Goal: Check status: Check status

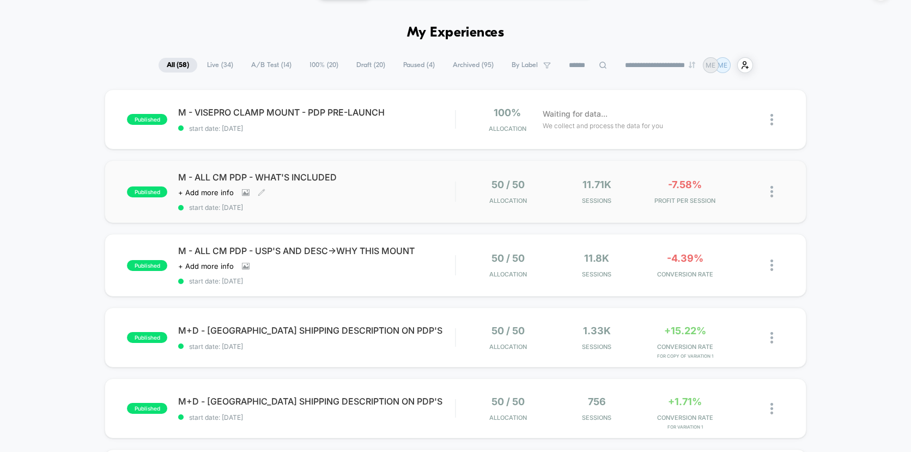
click at [428, 189] on div "M - ALL CM PDP - WHAT'S INCLUDED Click to view images Click to edit experience …" at bounding box center [316, 192] width 277 height 40
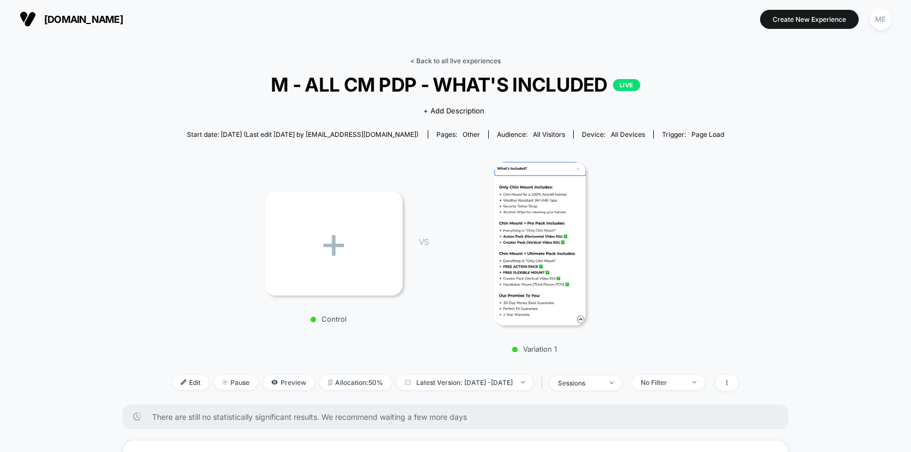
click at [442, 63] on link "< Back to all live experiences" at bounding box center [455, 61] width 90 height 8
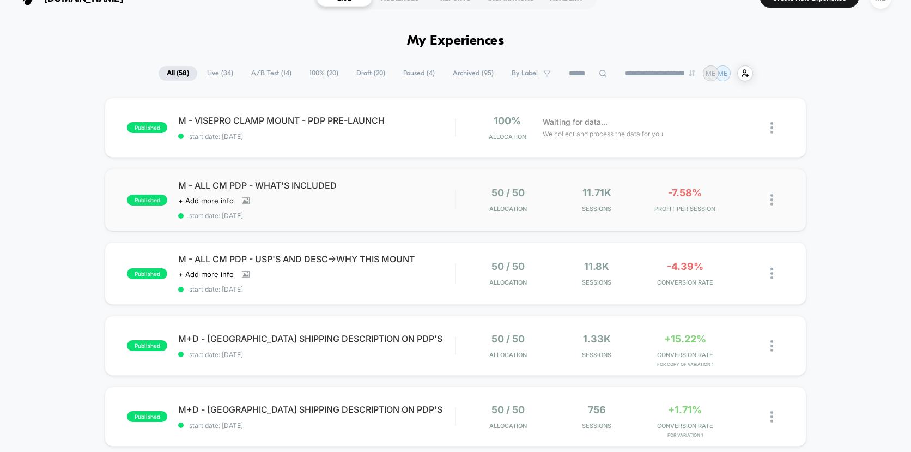
scroll to position [46, 0]
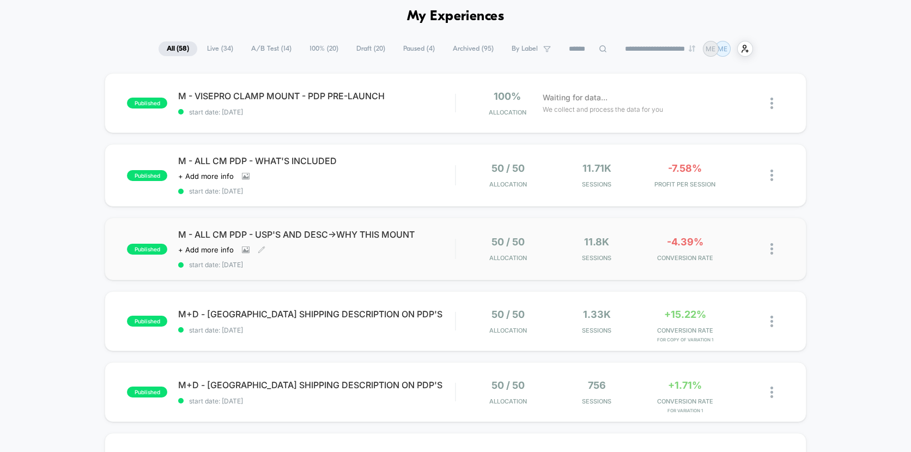
click at [440, 253] on div "M - ALL CM PDP - USP'S AND DESC->WHY THIS MOUNT Click to view images Click to e…" at bounding box center [316, 249] width 277 height 40
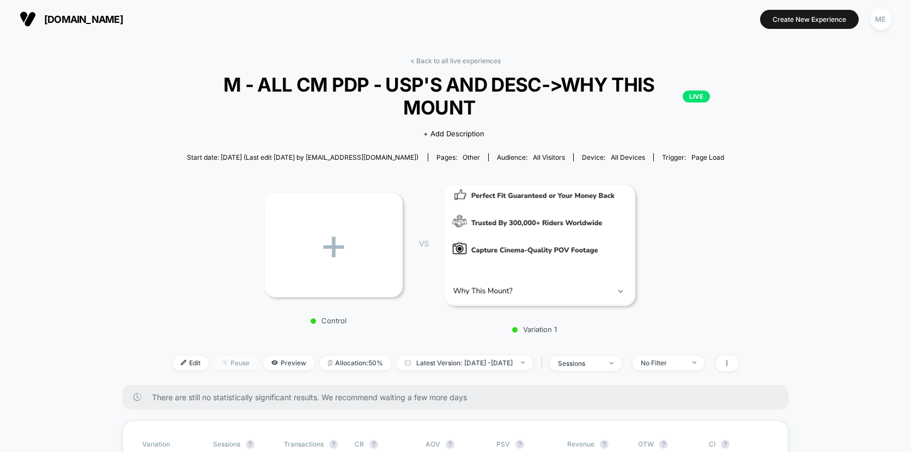
click at [230, 364] on span "Pause" at bounding box center [236, 362] width 44 height 15
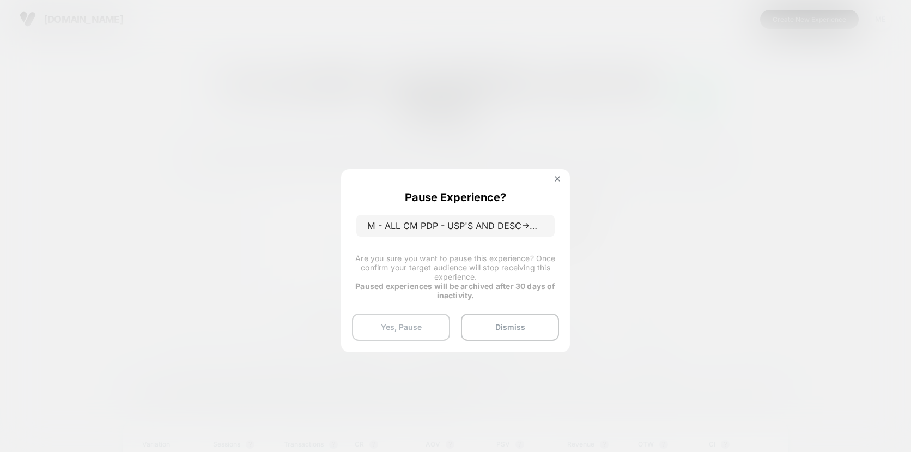
click at [398, 328] on button "Yes, Pause" at bounding box center [401, 326] width 98 height 27
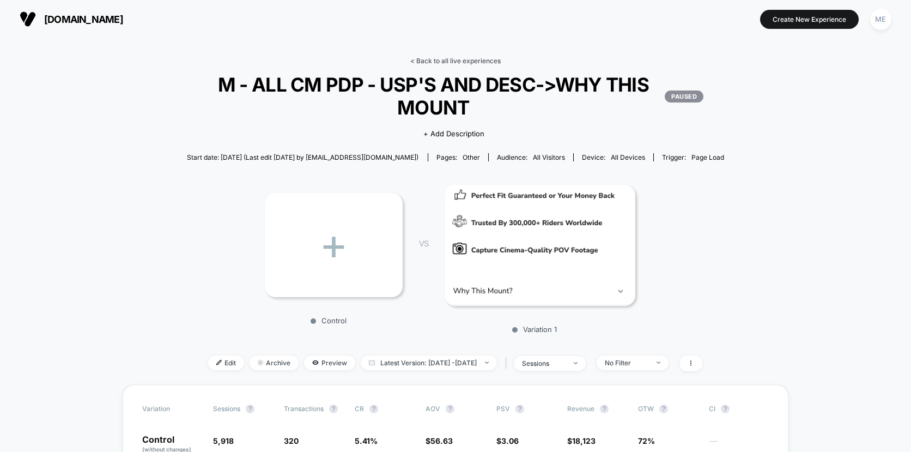
click at [447, 57] on link "< Back to all live experiences" at bounding box center [455, 61] width 90 height 8
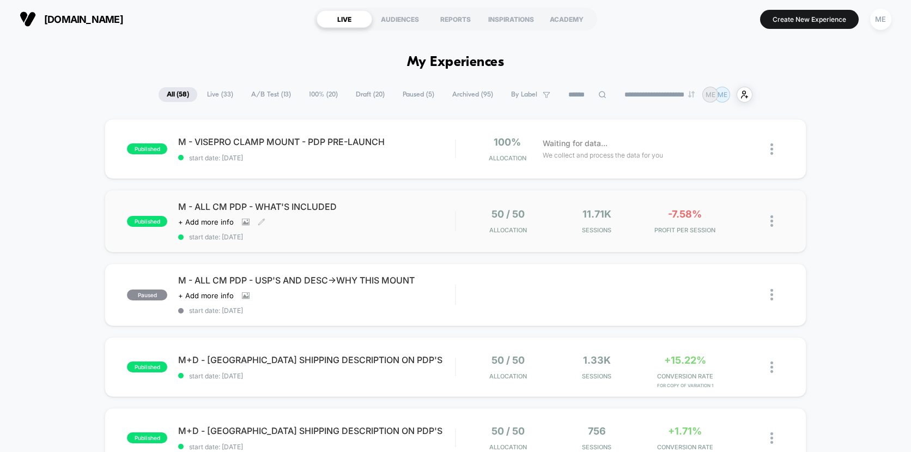
click at [404, 215] on div "M - ALL CM PDP - WHAT'S INCLUDED Click to view images Click to edit experience …" at bounding box center [316, 221] width 277 height 40
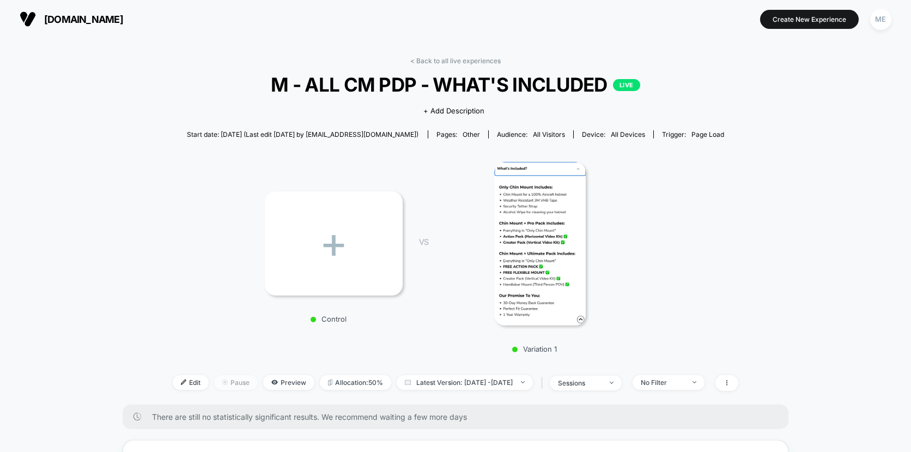
click at [225, 386] on span "Pause" at bounding box center [236, 382] width 44 height 15
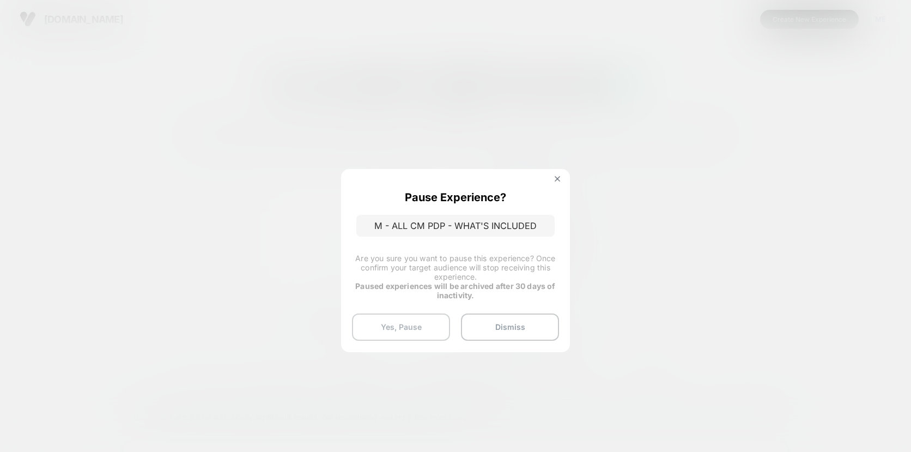
click at [401, 324] on button "Yes, Pause" at bounding box center [401, 326] width 98 height 27
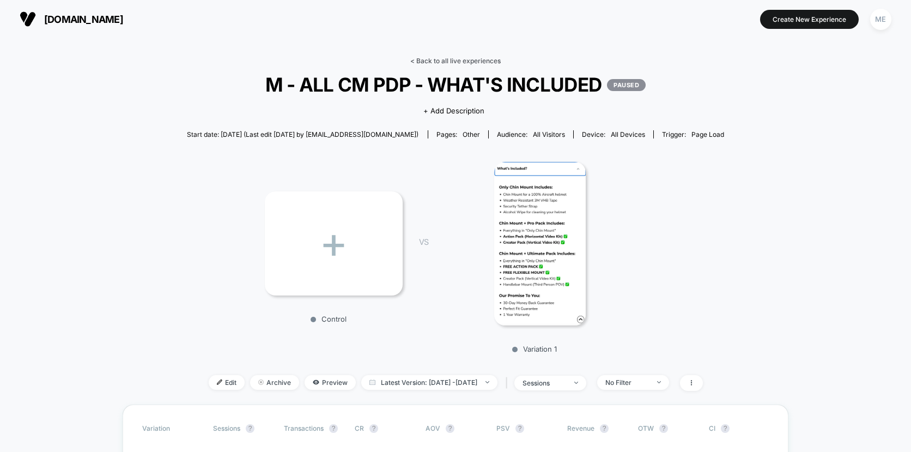
click at [447, 63] on link "< Back to all live experiences" at bounding box center [455, 61] width 90 height 8
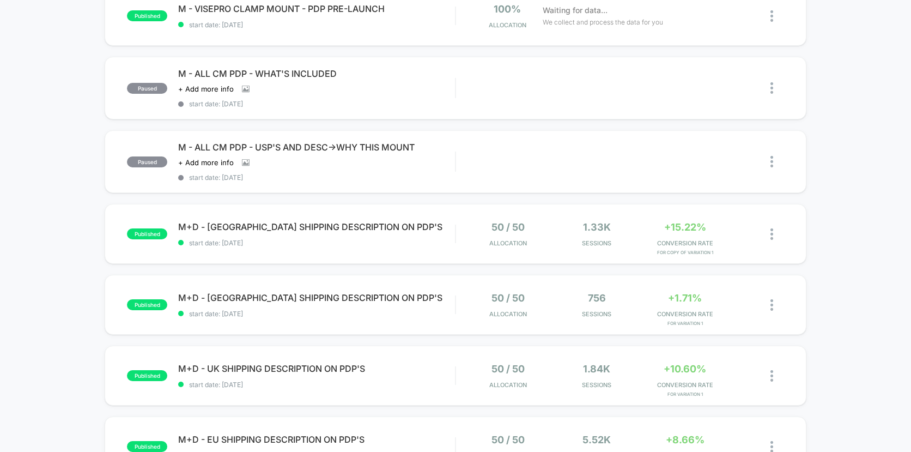
scroll to position [195, 0]
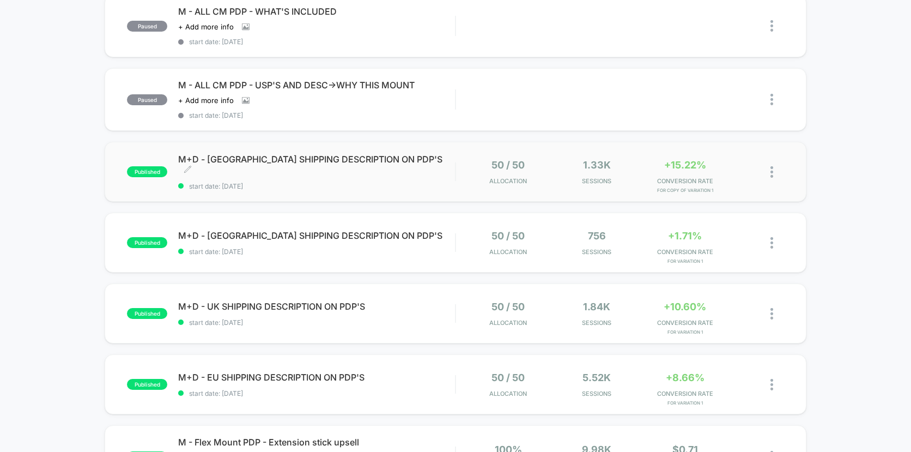
click at [443, 182] on span "start date: [DATE]" at bounding box center [316, 186] width 277 height 8
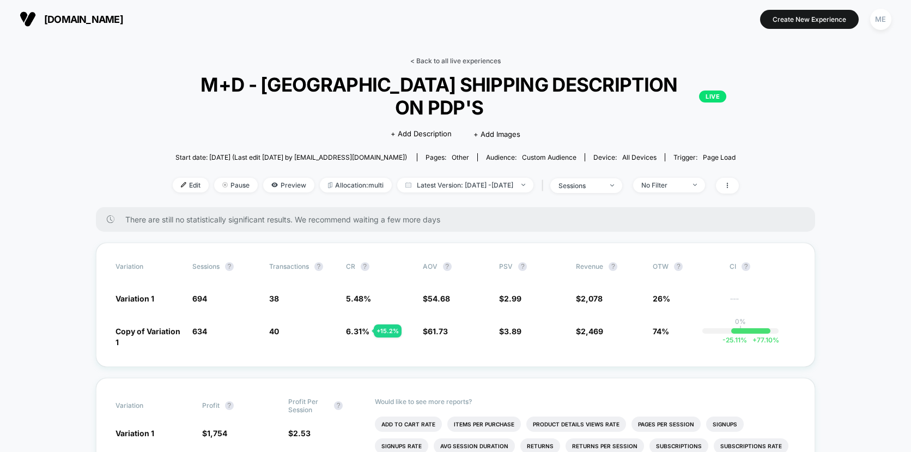
click at [434, 58] on link "< Back to all live experiences" at bounding box center [455, 61] width 90 height 8
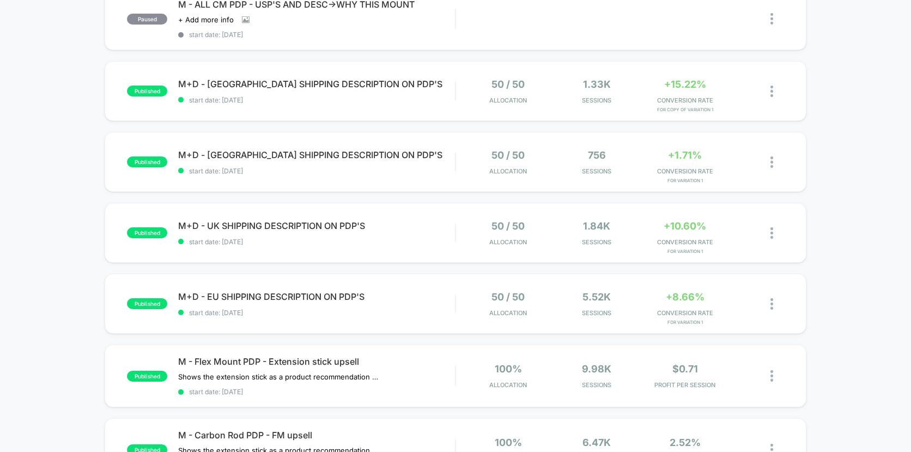
scroll to position [298, 0]
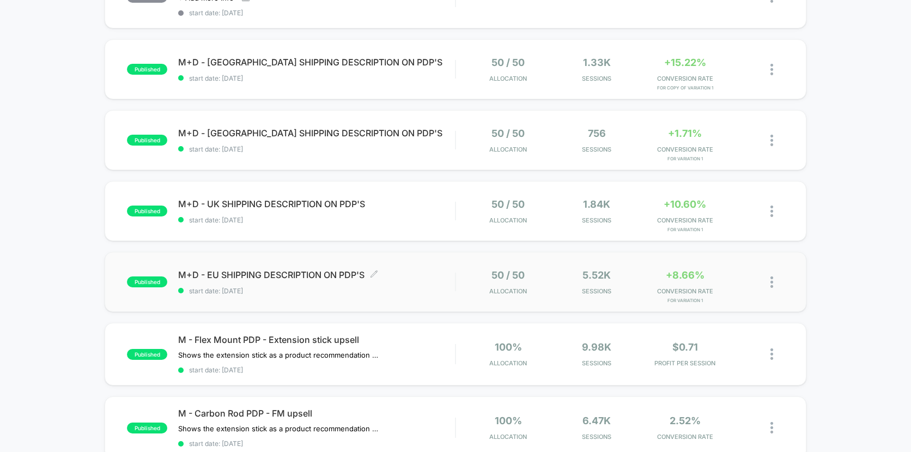
click at [418, 278] on div "M+D - EU SHIPPING DESCRIPTION ON PDP'S Click to edit experience details Click t…" at bounding box center [316, 282] width 277 height 26
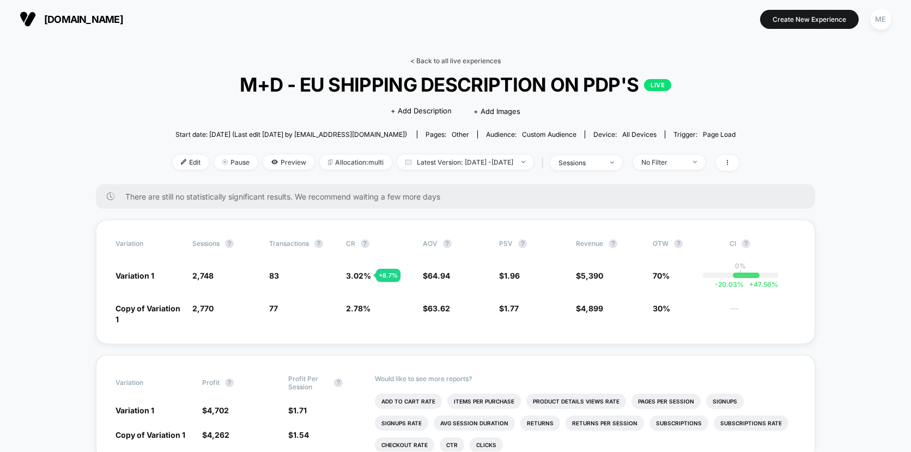
click at [440, 63] on link "< Back to all live experiences" at bounding box center [455, 61] width 90 height 8
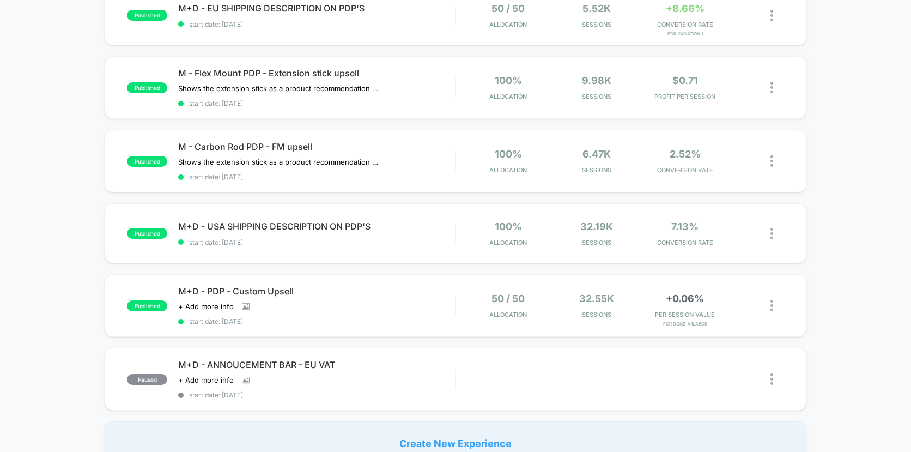
scroll to position [565, 0]
click at [403, 301] on div "M+D - PDP - Custom Upsell Click to view images Click to edit experience details…" at bounding box center [316, 305] width 277 height 40
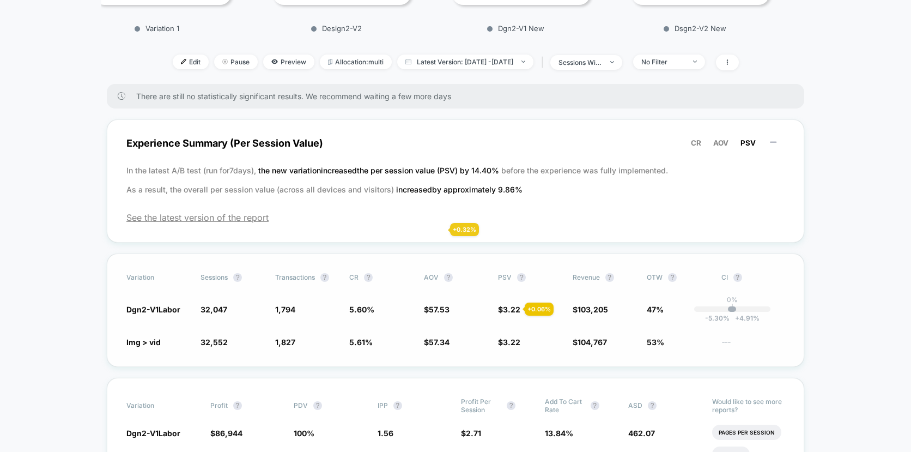
scroll to position [102, 0]
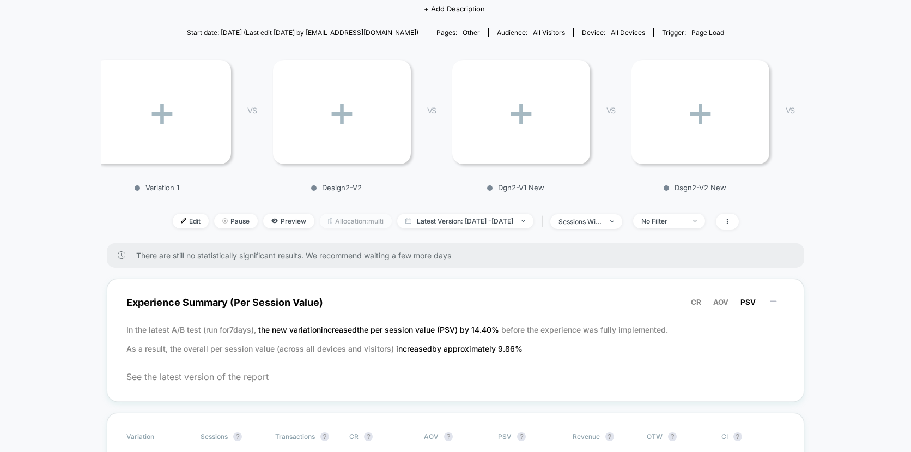
click at [341, 218] on span "Allocation: multi" at bounding box center [356, 221] width 72 height 15
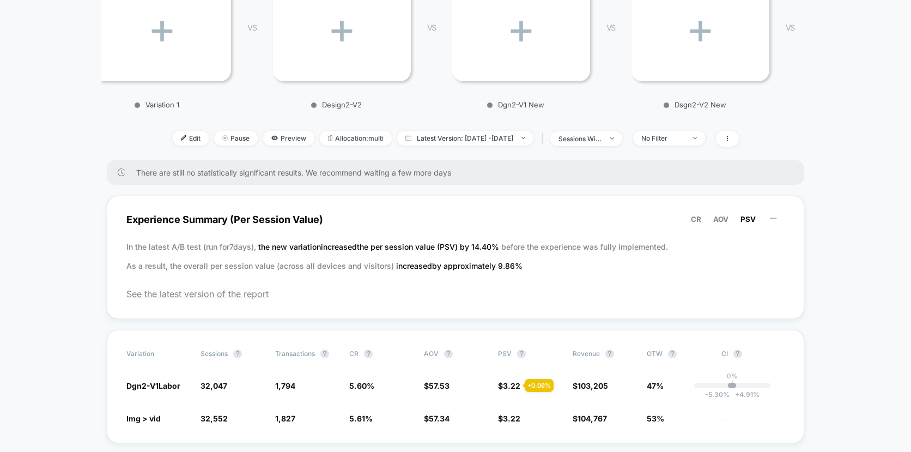
scroll to position [187, 0]
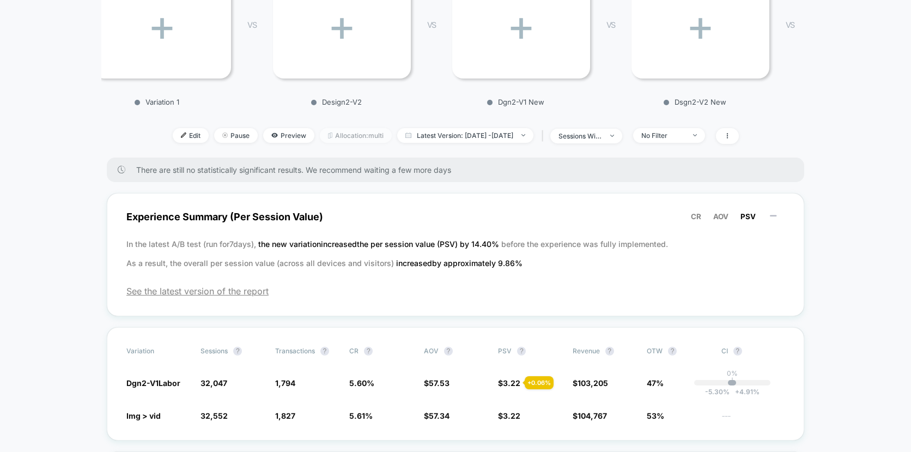
click at [331, 132] on span "Allocation: multi" at bounding box center [356, 135] width 72 height 15
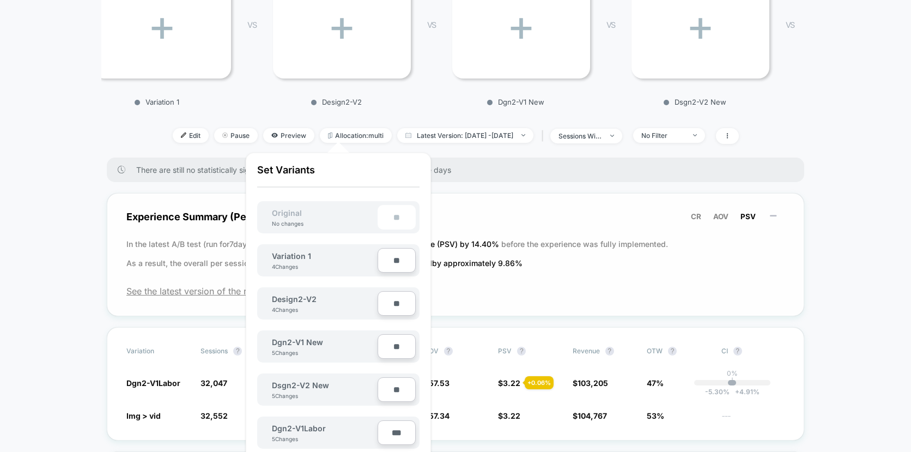
click at [501, 278] on div "Experience Summary (Per Session Value) CR AOV PSV In the latest A/B test (run f…" at bounding box center [456, 254] width 698 height 123
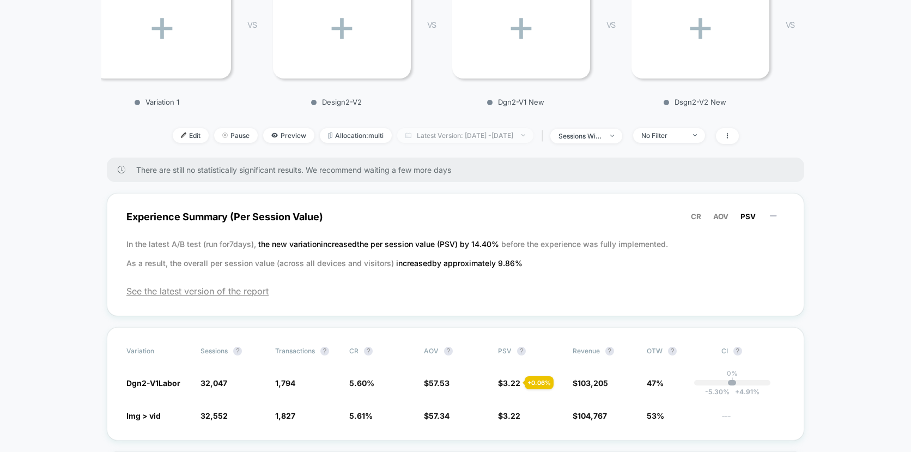
click at [496, 136] on span "Latest Version: [DATE] - [DATE]" at bounding box center [465, 135] width 136 height 15
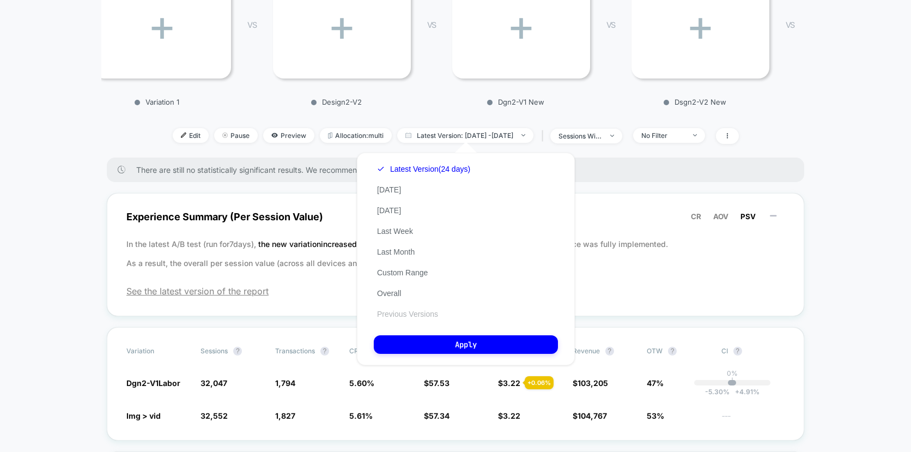
click at [412, 314] on button "Previous Versions" at bounding box center [408, 314] width 68 height 10
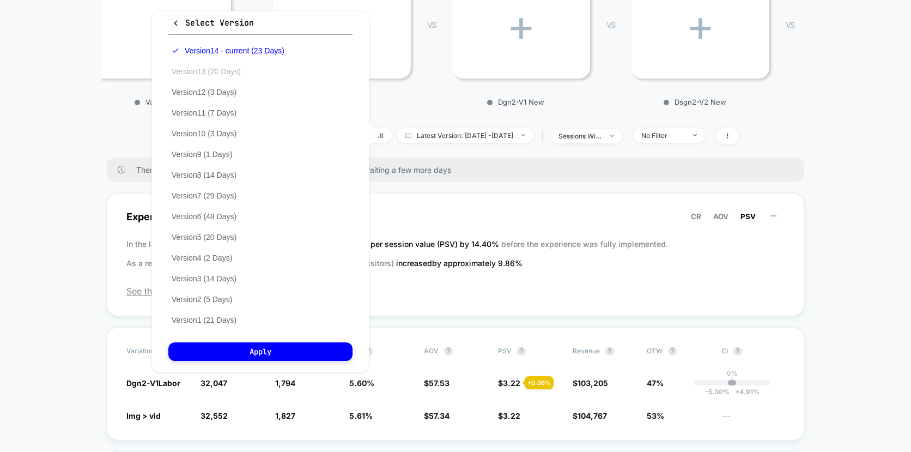
click at [220, 69] on button "Version 13 (20 Days)" at bounding box center [206, 71] width 76 height 10
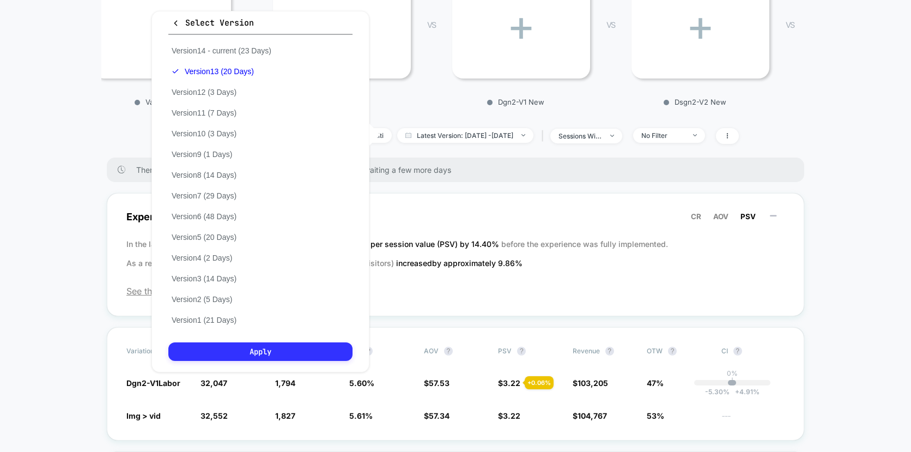
click at [266, 350] on button "Apply" at bounding box center [260, 351] width 184 height 19
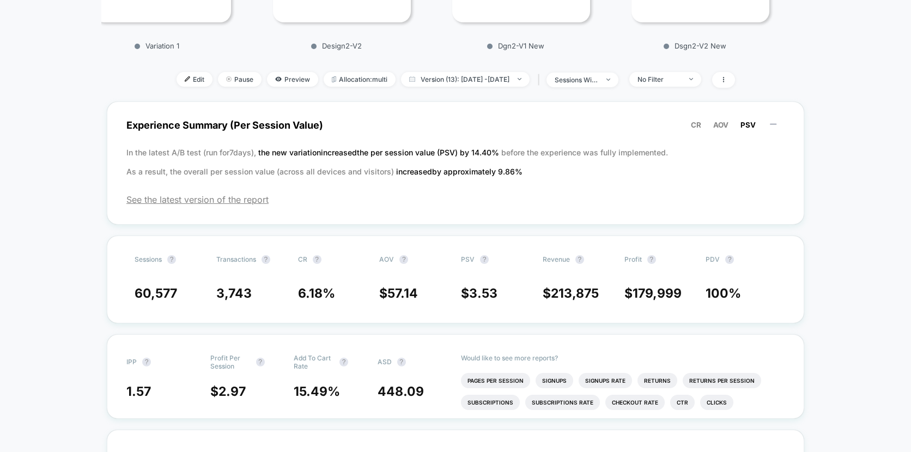
scroll to position [174, 0]
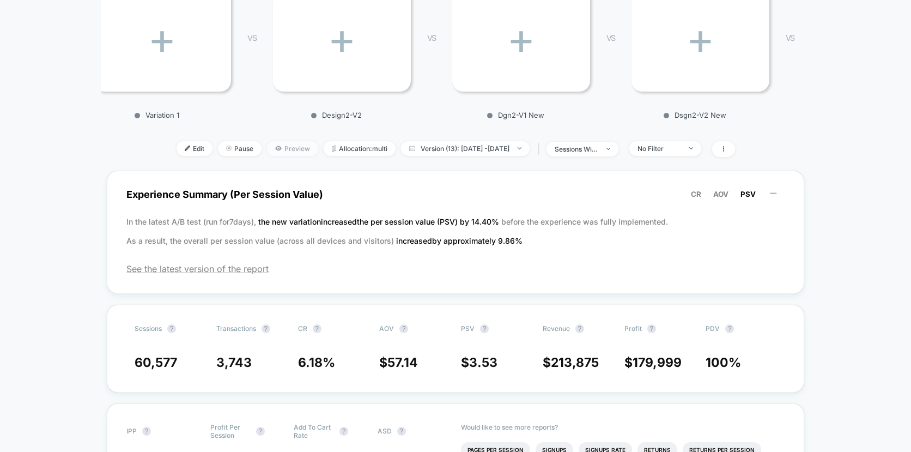
click at [277, 147] on span "Preview" at bounding box center [292, 148] width 51 height 15
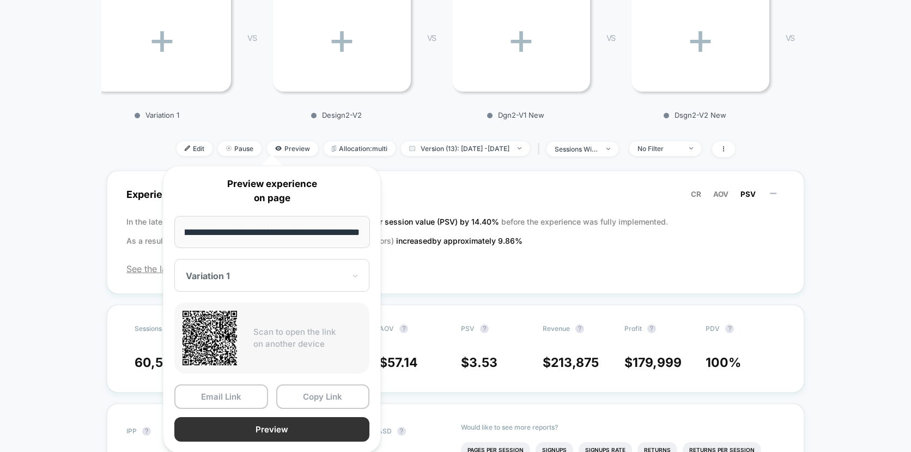
scroll to position [0, 0]
click at [264, 430] on button "Preview" at bounding box center [271, 429] width 195 height 25
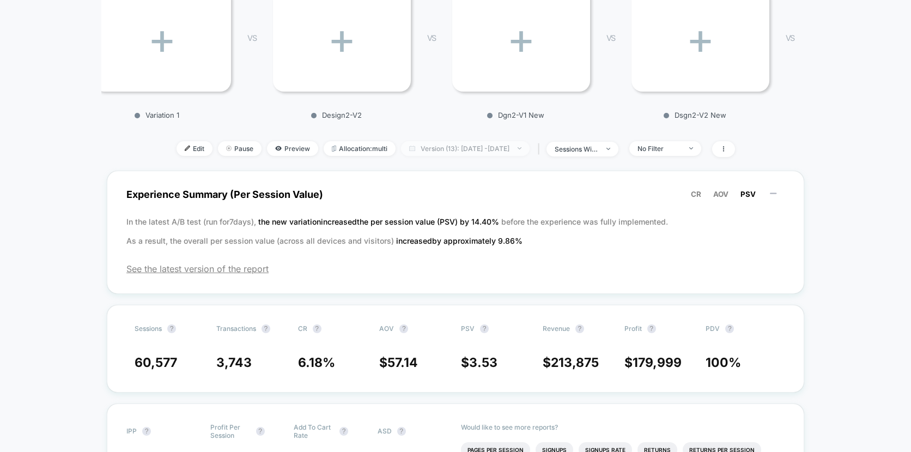
click at [431, 149] on span "Version (13): [DATE] - [DATE]" at bounding box center [465, 148] width 129 height 15
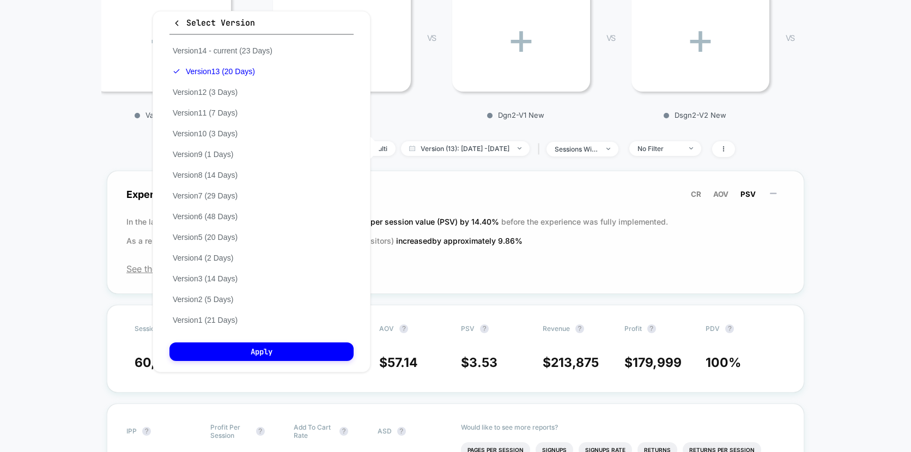
click at [444, 177] on div "Experience Summary (Per Session Value) CR AOV PSV In the latest A/B test (run f…" at bounding box center [456, 232] width 698 height 123
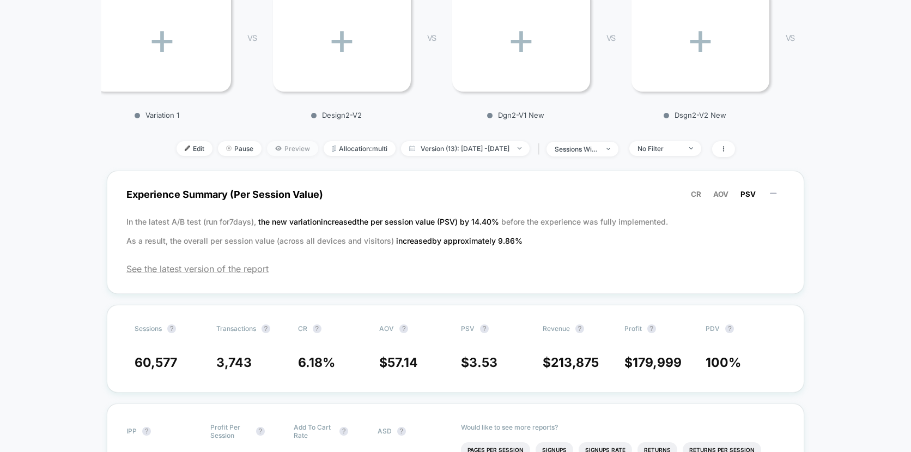
click at [280, 147] on span "Preview" at bounding box center [292, 148] width 51 height 15
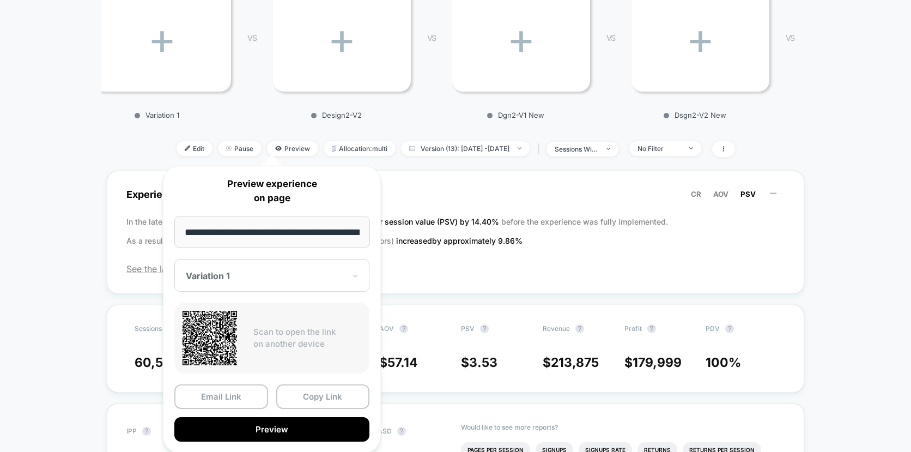
click at [300, 280] on div at bounding box center [265, 275] width 159 height 11
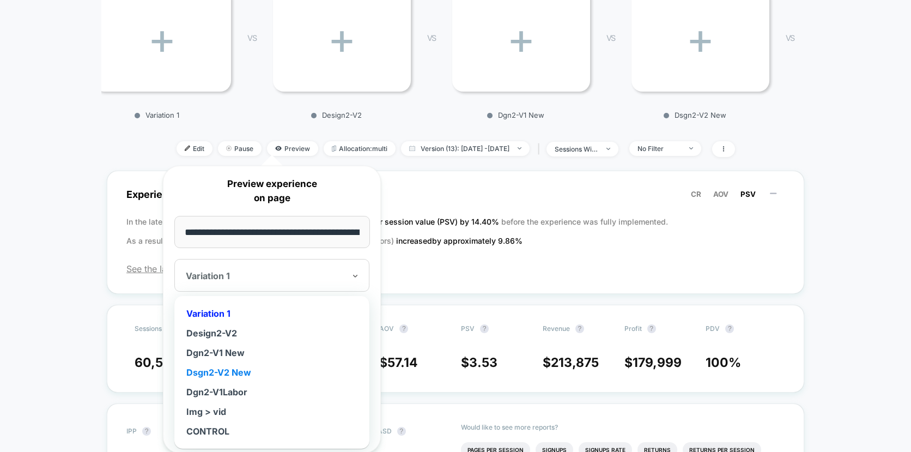
click at [223, 372] on div "Dsgn2-V2 New" at bounding box center [272, 372] width 184 height 20
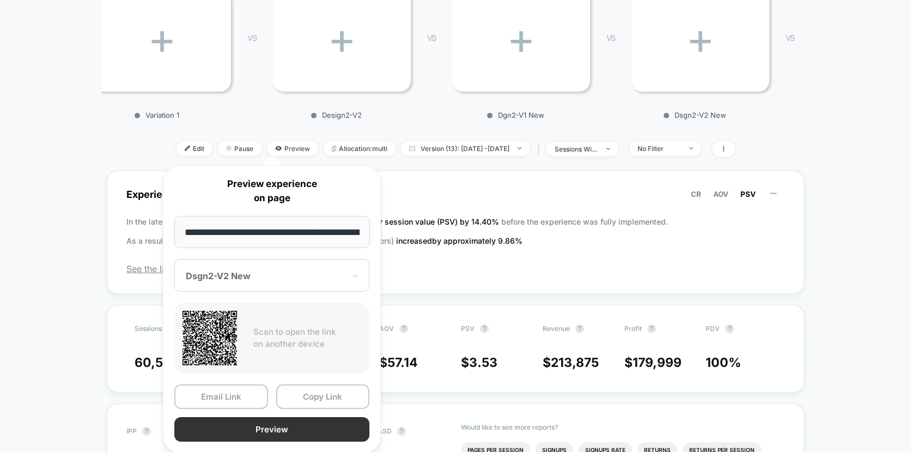
click at [306, 432] on button "Preview" at bounding box center [271, 429] width 195 height 25
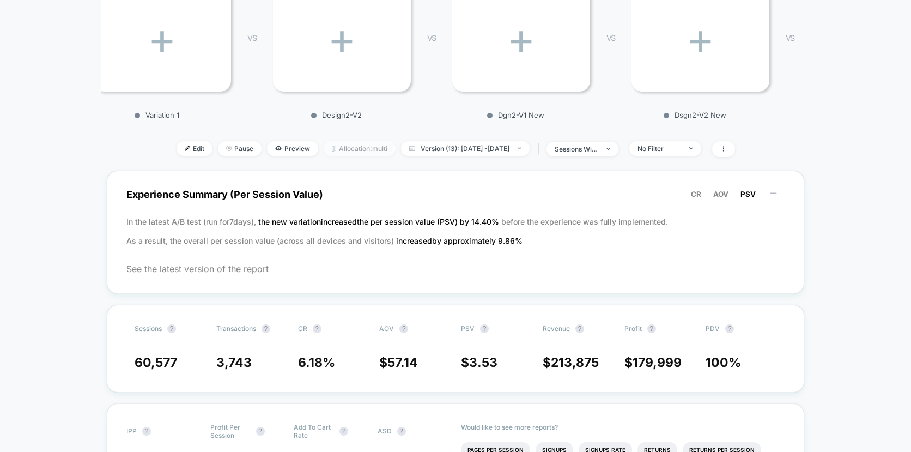
click at [344, 146] on span "Allocation: multi" at bounding box center [360, 148] width 72 height 15
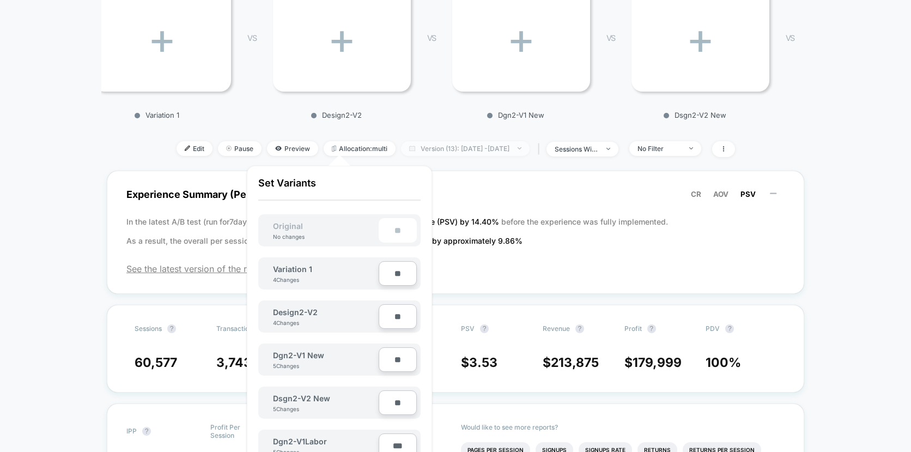
click at [454, 147] on span "Version (13): [DATE] - [DATE]" at bounding box center [465, 148] width 129 height 15
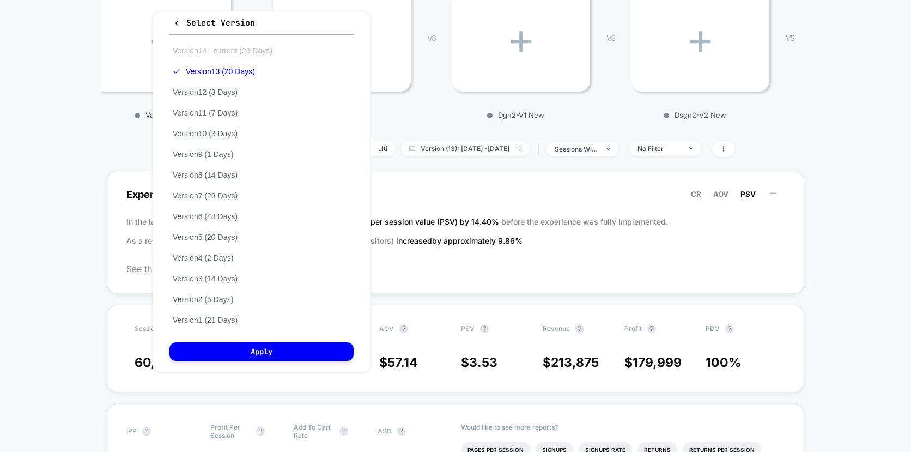
click at [250, 49] on button "Version 14 - current (23 Days)" at bounding box center [222, 51] width 106 height 10
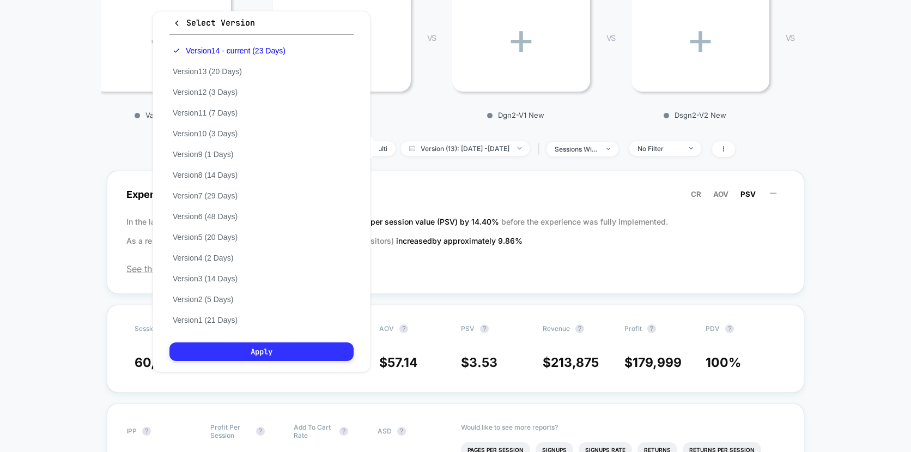
click at [268, 349] on button "Apply" at bounding box center [261, 351] width 184 height 19
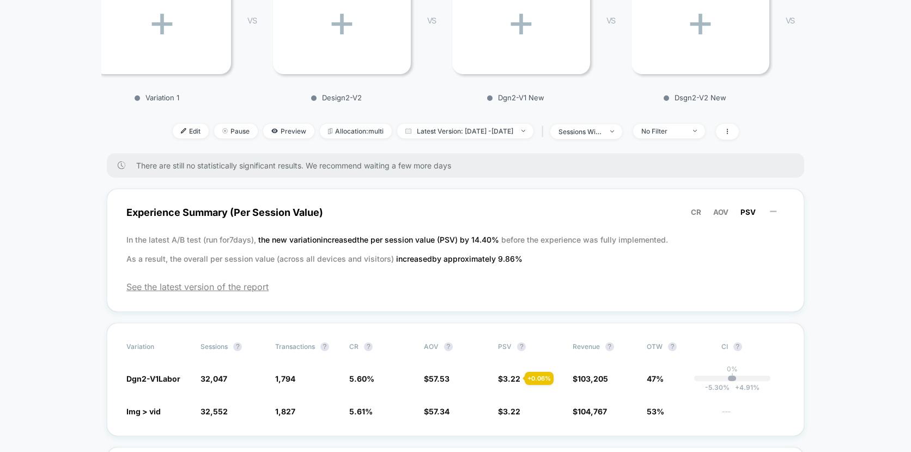
scroll to position [193, 0]
click at [501, 131] on span "Latest Version: [DATE] - [DATE]" at bounding box center [465, 130] width 136 height 15
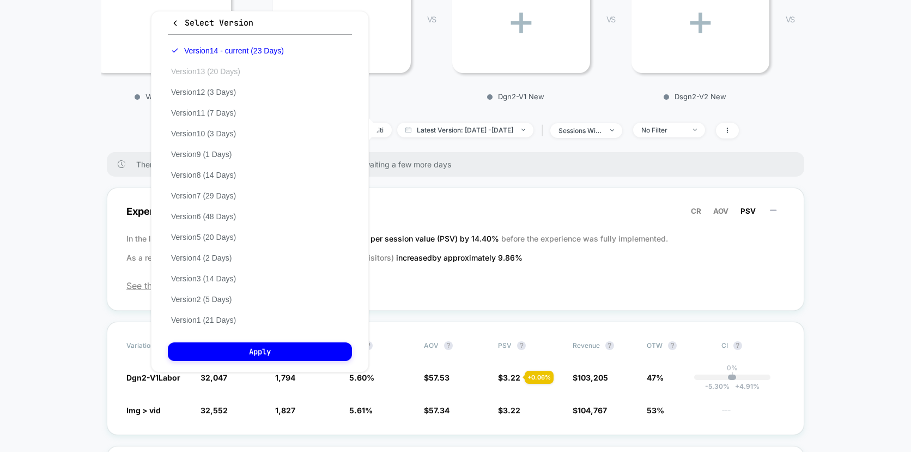
click at [226, 70] on button "Version 13 (20 Days)" at bounding box center [206, 71] width 76 height 10
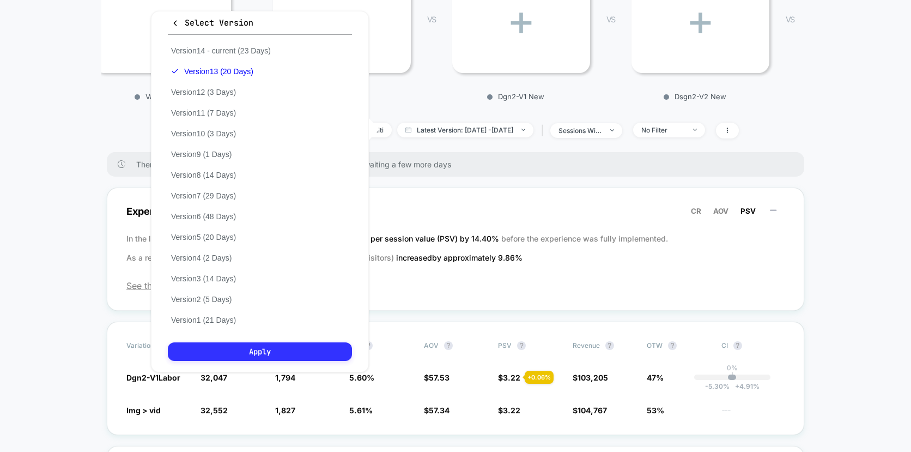
click at [271, 353] on button "Apply" at bounding box center [260, 351] width 184 height 19
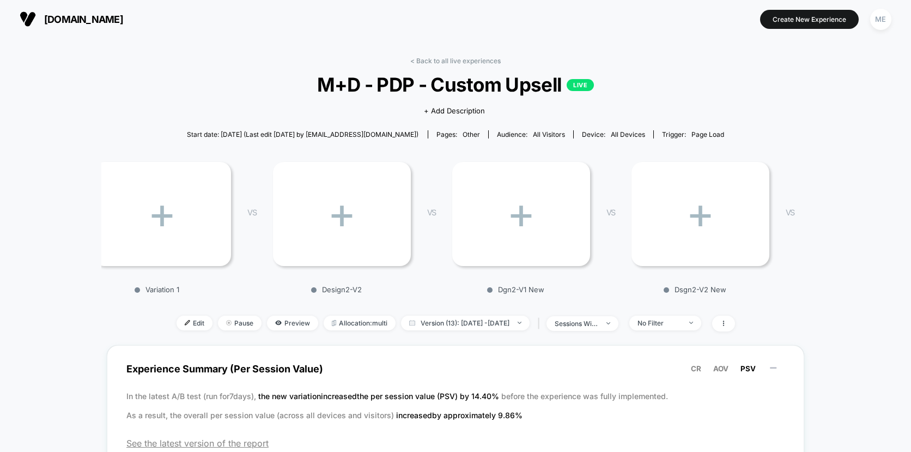
click at [355, 314] on div "< Back to all live experiences M+D - PDP - Custom Upsell LIVE Click to view ima…" at bounding box center [456, 201] width 698 height 288
click at [353, 320] on span "Allocation: multi" at bounding box center [360, 323] width 72 height 15
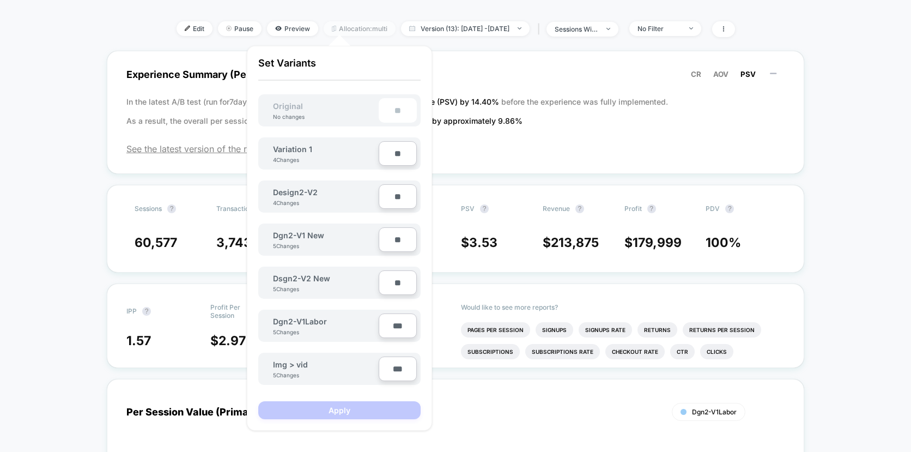
scroll to position [296, 0]
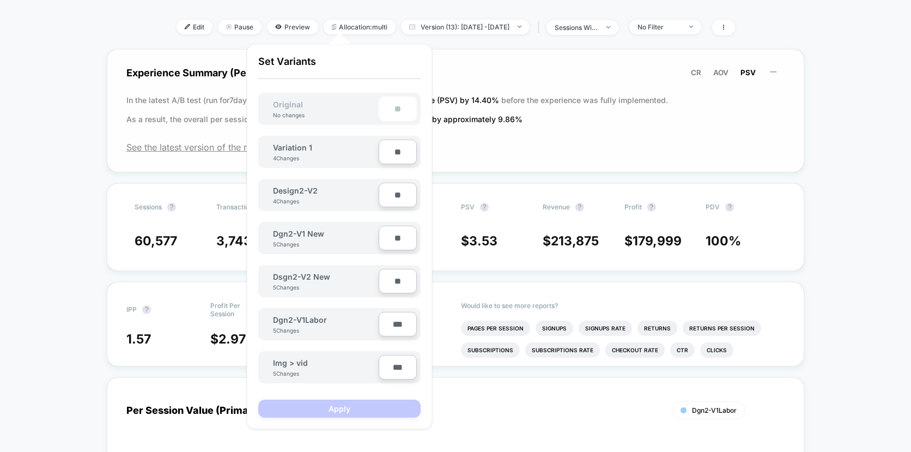
click at [500, 169] on div "Experience Summary (Per Session Value) CR AOV PSV In the latest A/B test (run f…" at bounding box center [456, 110] width 698 height 123
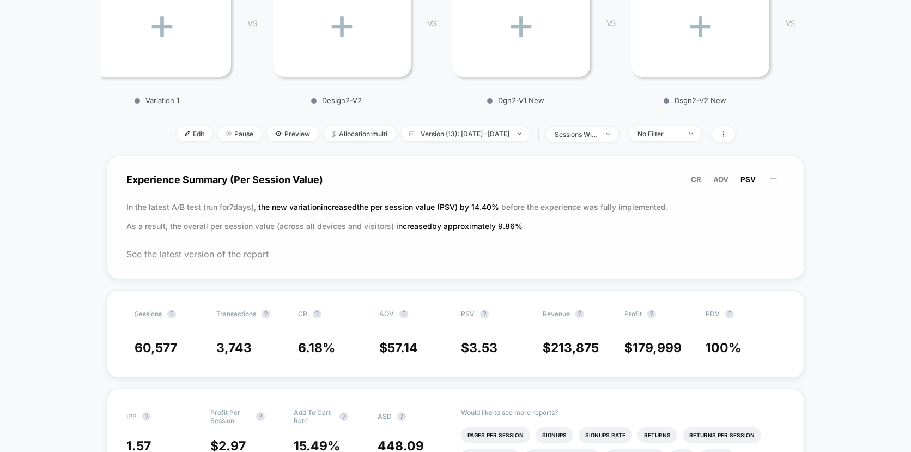
scroll to position [177, 0]
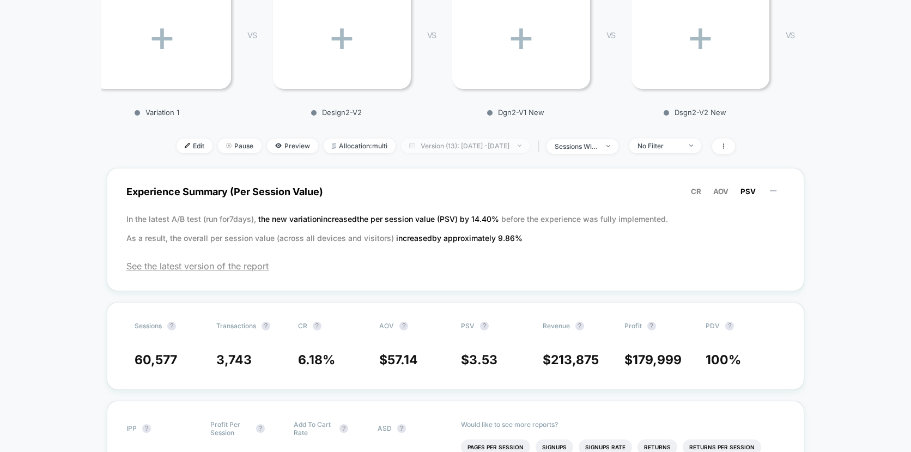
click at [477, 144] on span "Version (13): [DATE] - [DATE]" at bounding box center [465, 145] width 129 height 15
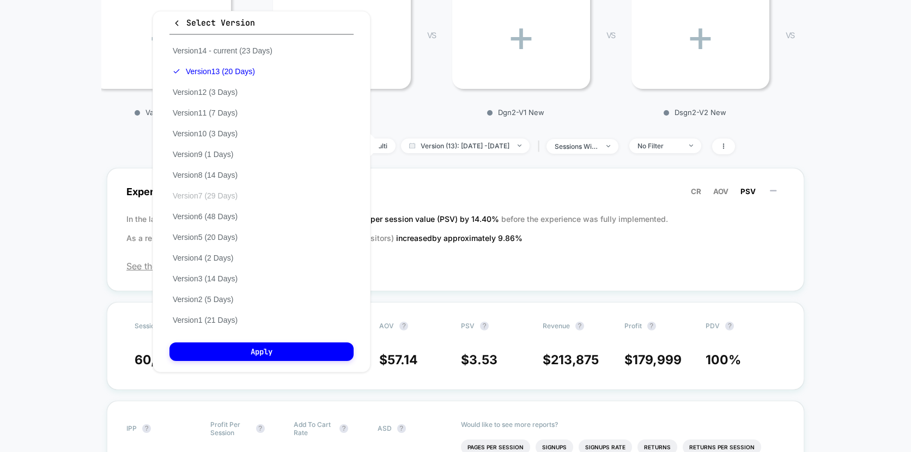
click at [230, 196] on button "Version 7 (29 Days)" at bounding box center [204, 196] width 71 height 10
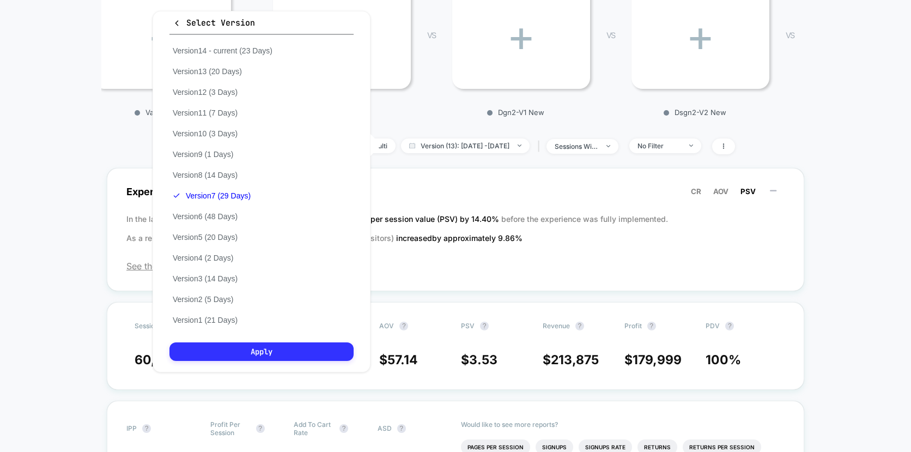
click at [285, 354] on button "Apply" at bounding box center [261, 351] width 184 height 19
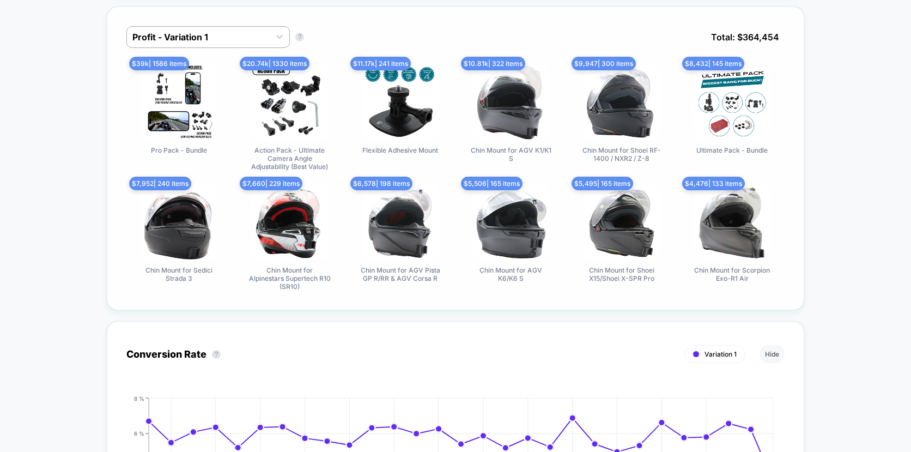
scroll to position [950, 0]
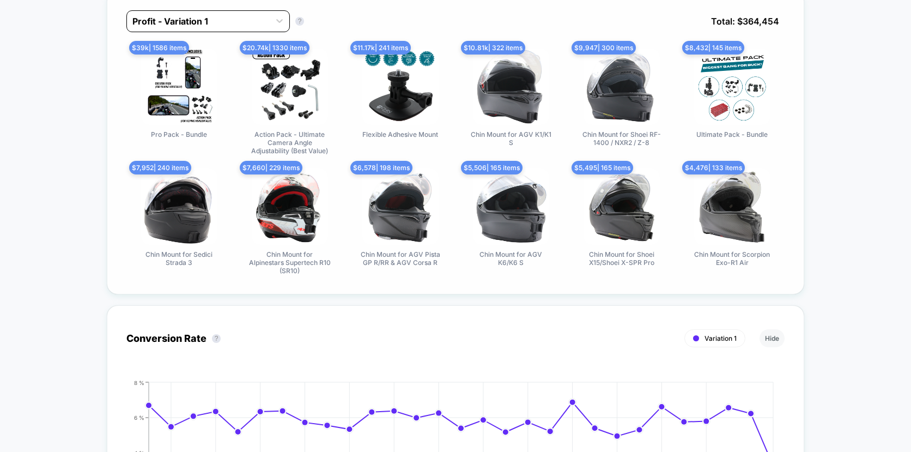
click at [220, 19] on div at bounding box center [198, 21] width 132 height 13
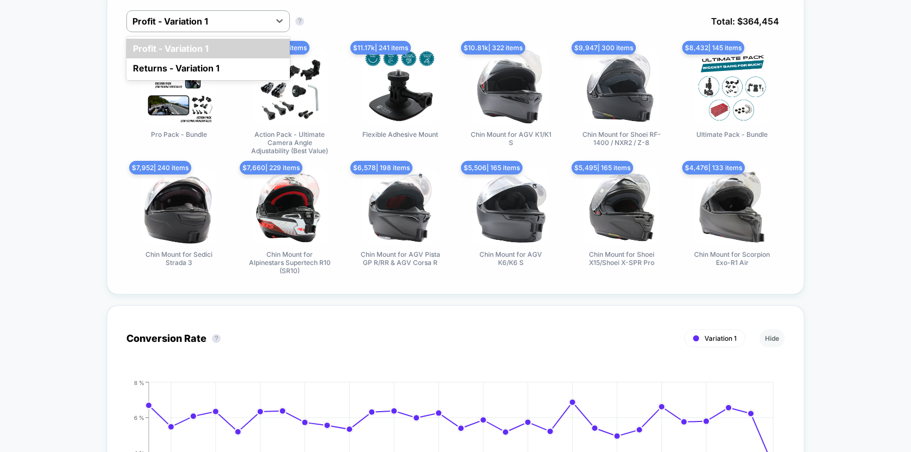
click at [379, 20] on div "option Profit - Variation 1 focused, 1 of 2. 2 results available. Use Up and Do…" at bounding box center [455, 29] width 658 height 38
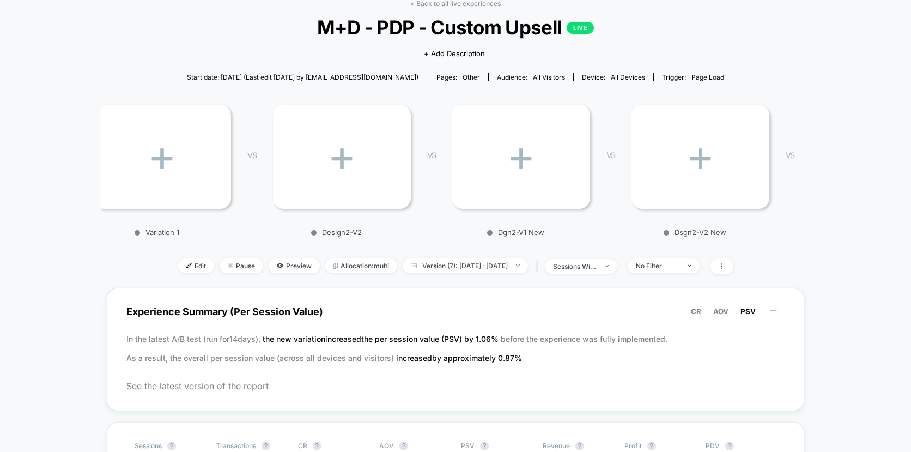
scroll to position [0, 0]
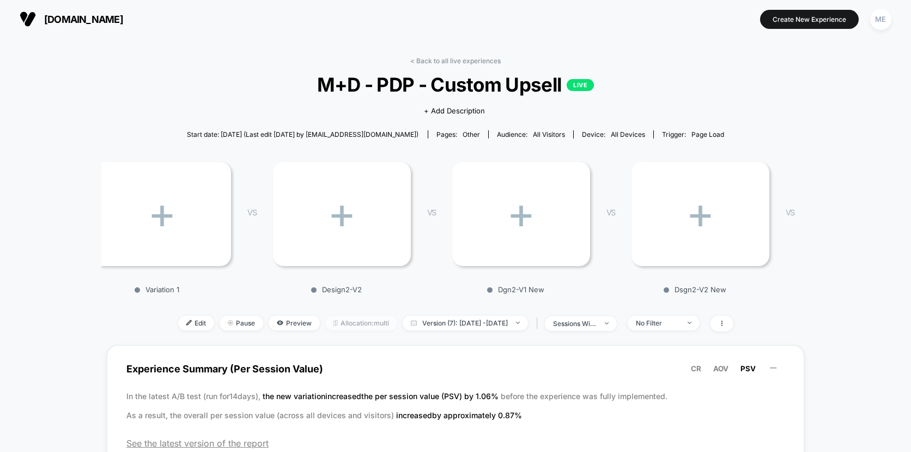
click at [352, 320] on span "Allocation: multi" at bounding box center [361, 323] width 72 height 15
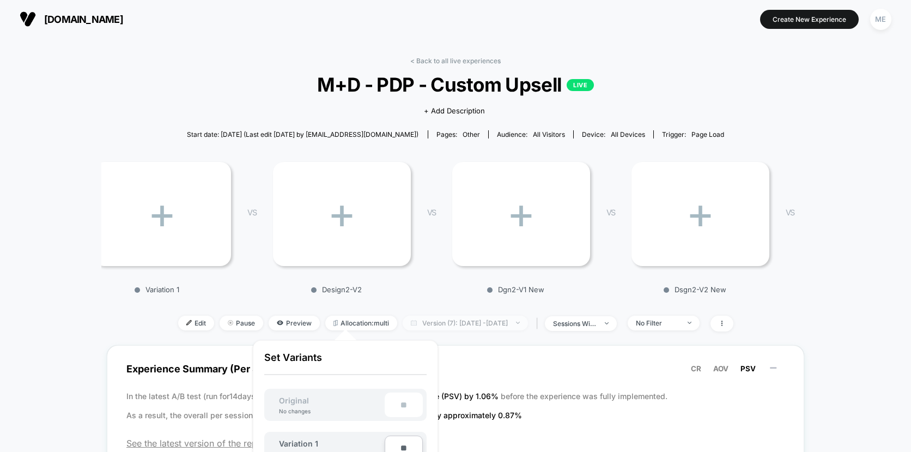
click at [439, 321] on span "Version (7): [DATE] - [DATE]" at bounding box center [465, 323] width 125 height 15
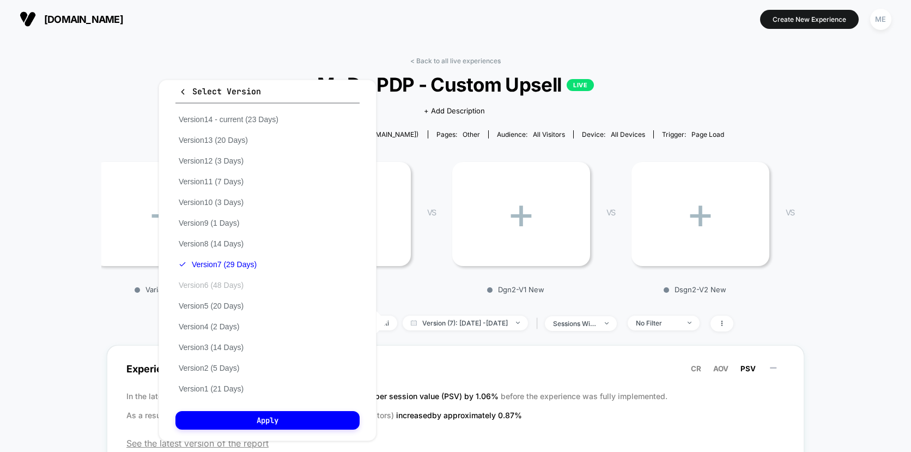
click at [226, 283] on button "Version 6 (48 Days)" at bounding box center [210, 285] width 71 height 10
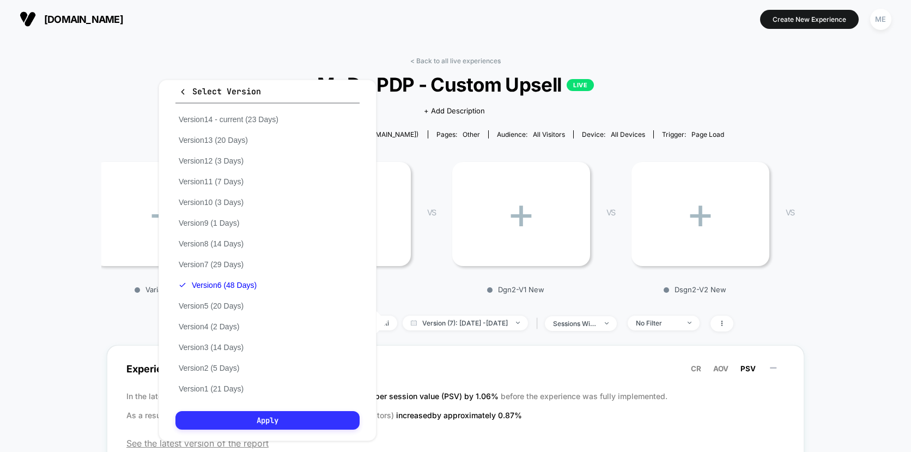
click at [298, 415] on button "Apply" at bounding box center [267, 420] width 184 height 19
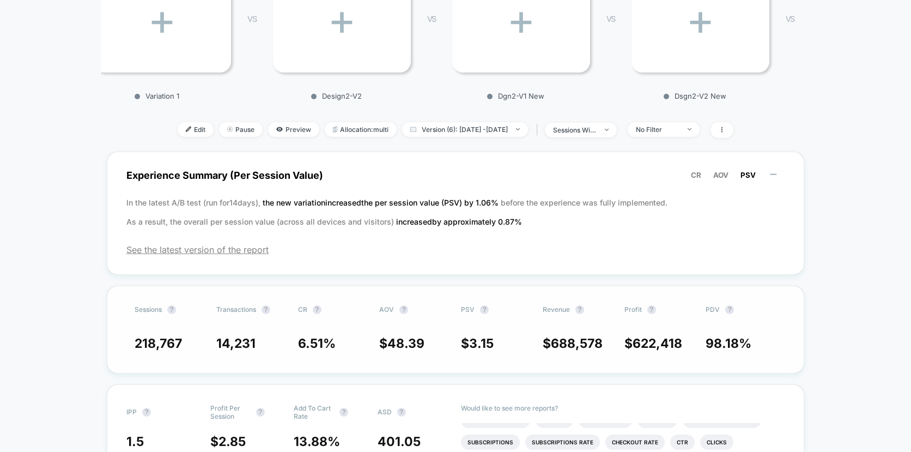
scroll to position [45, 0]
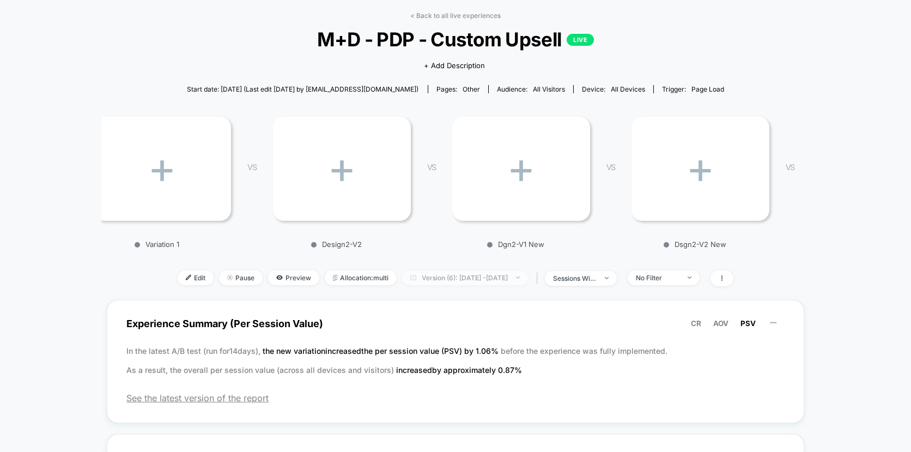
click at [472, 274] on span "Version (6): [DATE] - [DATE]" at bounding box center [465, 277] width 126 height 15
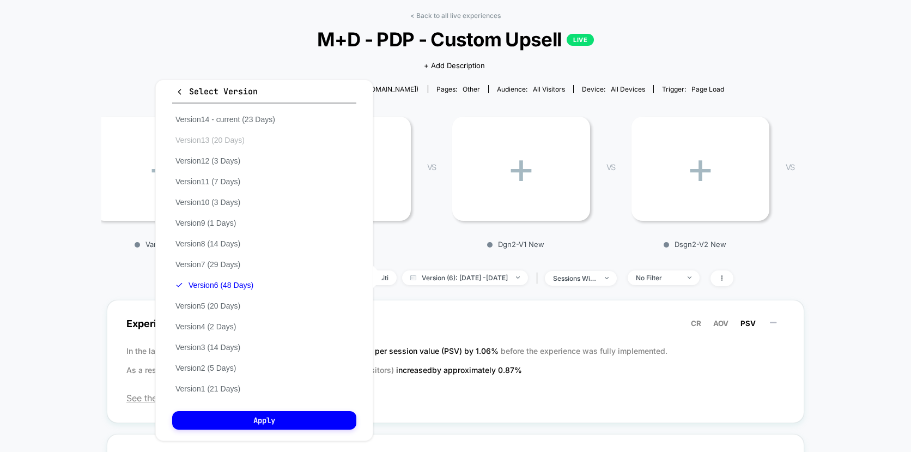
click at [222, 142] on button "Version 13 (20 Days)" at bounding box center [210, 140] width 76 height 10
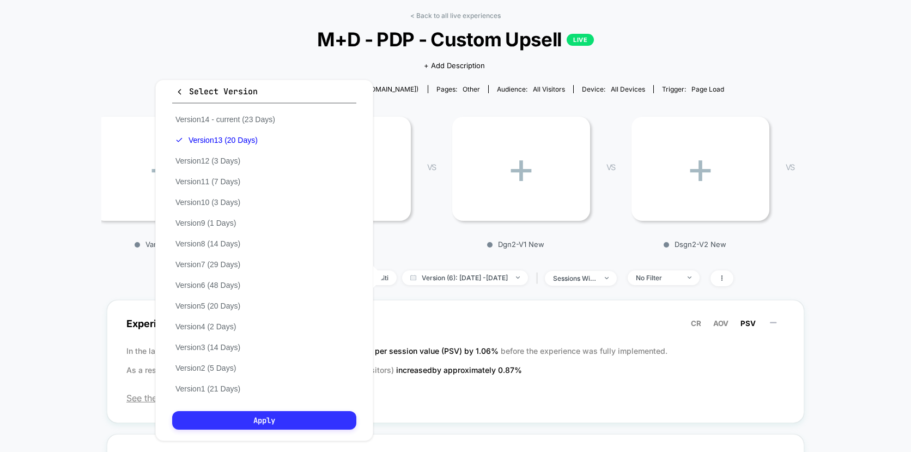
click at [297, 421] on button "Apply" at bounding box center [264, 420] width 184 height 19
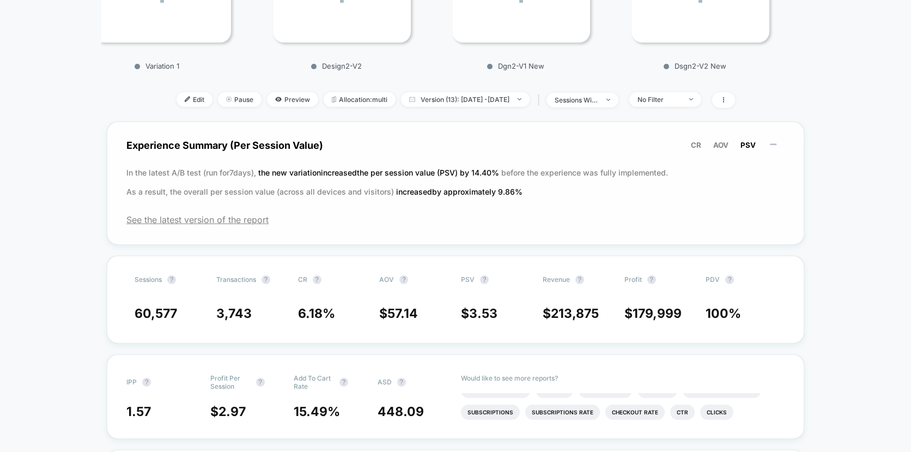
scroll to position [142, 0]
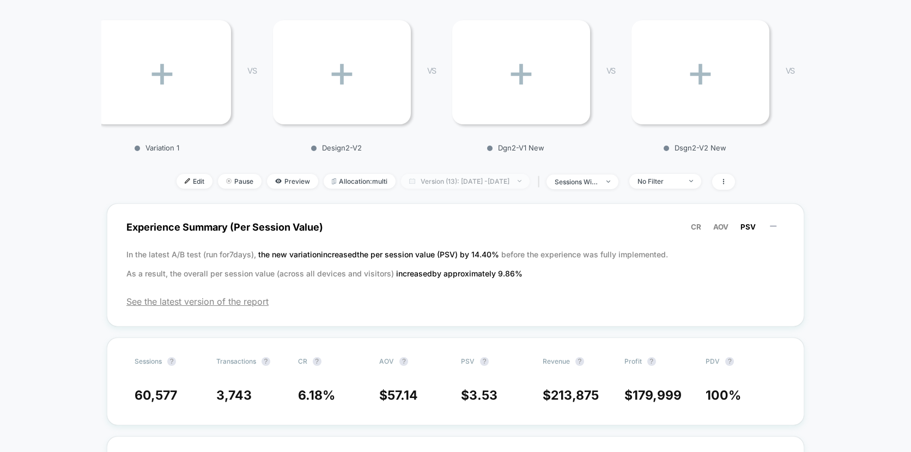
click at [470, 184] on span "Version (13): [DATE] - [DATE]" at bounding box center [465, 181] width 129 height 15
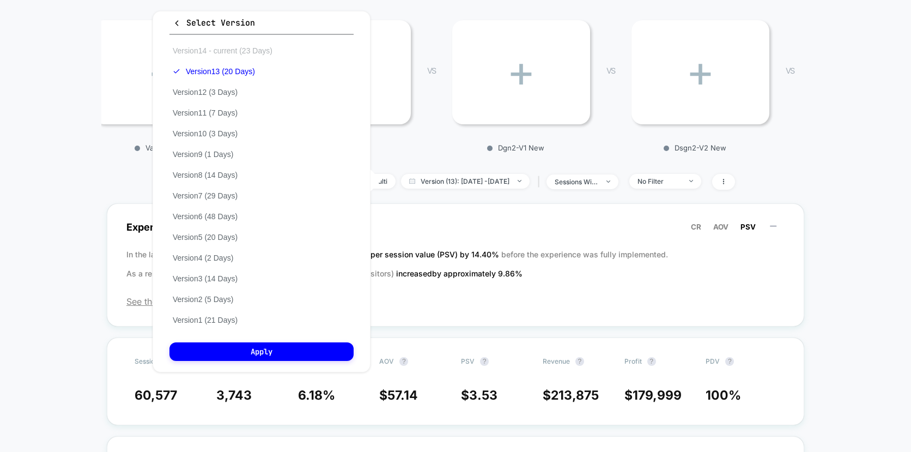
click at [241, 50] on button "Version 14 - current (23 Days)" at bounding box center [222, 51] width 106 height 10
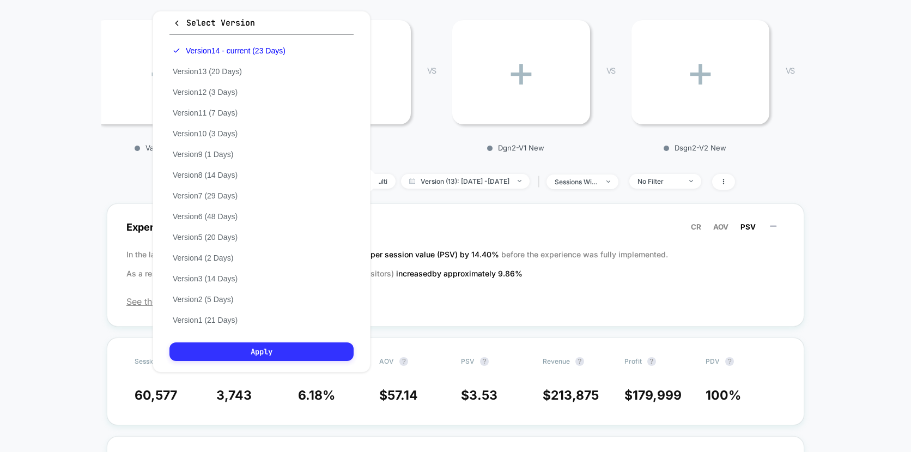
click at [257, 346] on button "Apply" at bounding box center [261, 351] width 184 height 19
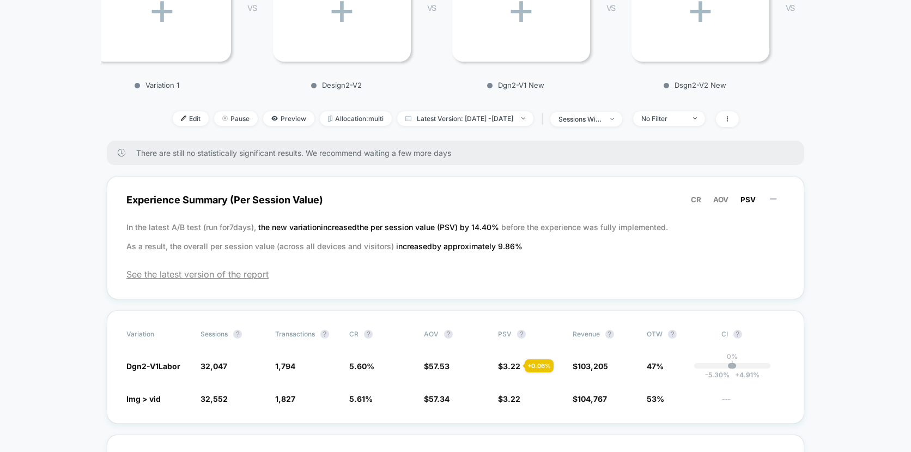
scroll to position [203, 0]
click at [423, 122] on span "Latest Version: [DATE] - [DATE]" at bounding box center [465, 119] width 136 height 15
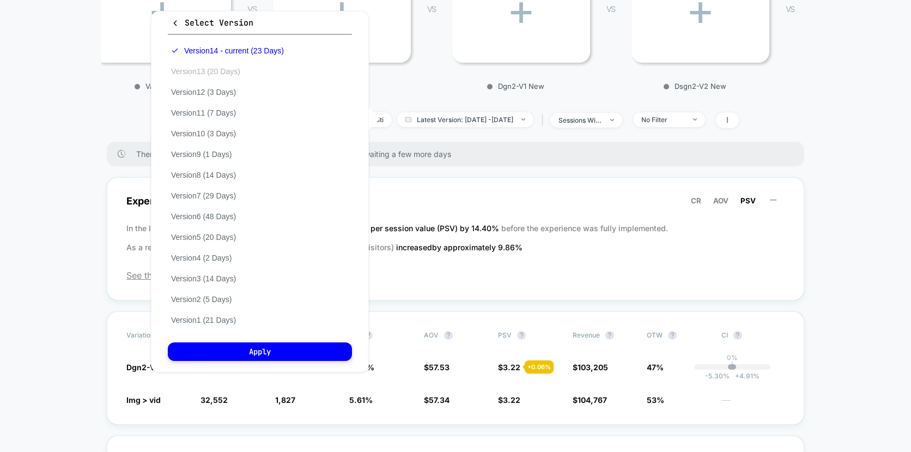
click at [219, 68] on button "Version 13 (20 Days)" at bounding box center [206, 71] width 76 height 10
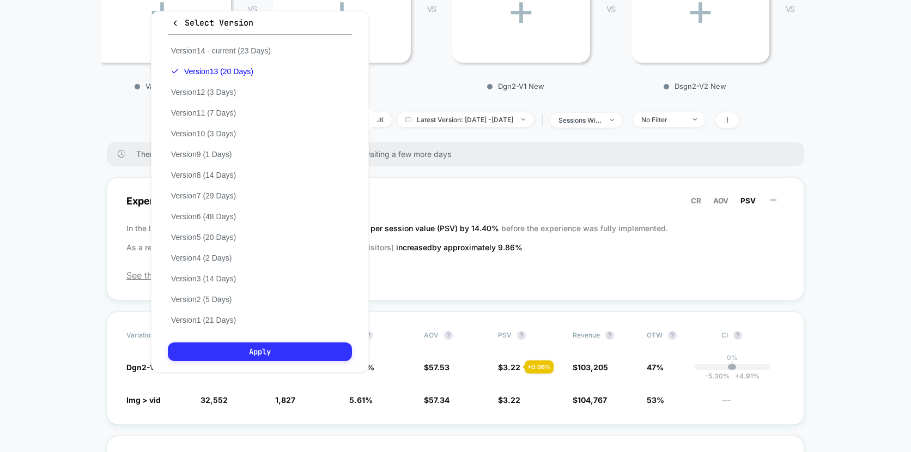
click at [265, 349] on button "Apply" at bounding box center [260, 351] width 184 height 19
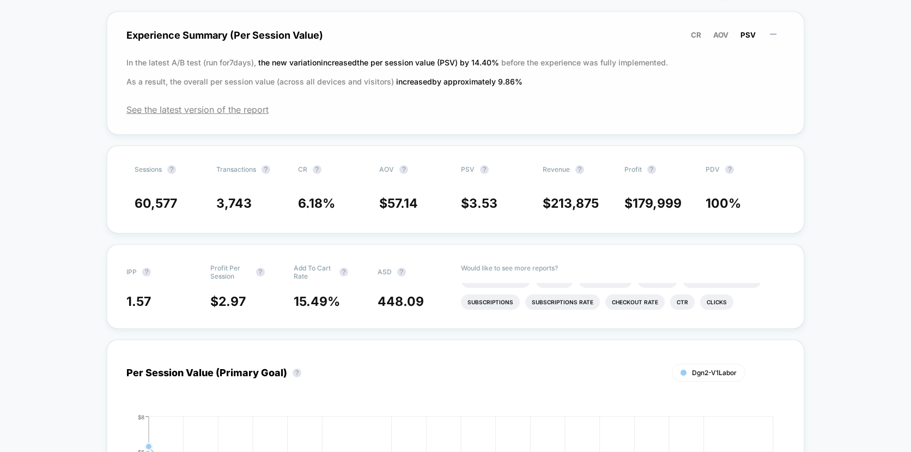
scroll to position [294, 0]
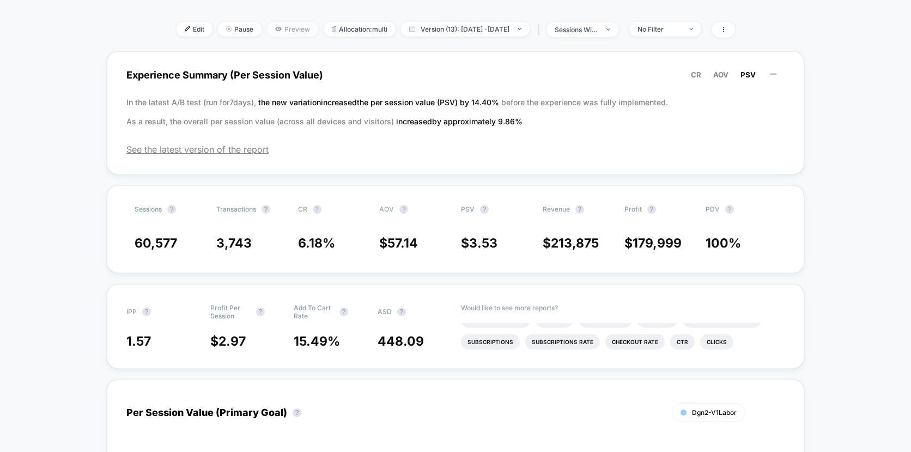
click at [275, 29] on span "Preview" at bounding box center [292, 29] width 51 height 15
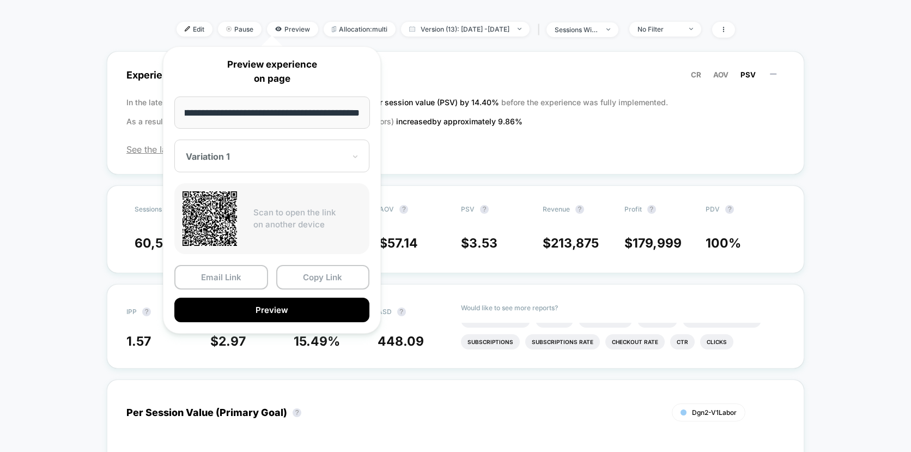
scroll to position [0, 0]
click at [264, 156] on div at bounding box center [265, 156] width 159 height 11
click at [463, 161] on div "Experience Summary (Per Session Value) CR AOV PSV In the latest A/B test (run f…" at bounding box center [456, 112] width 698 height 123
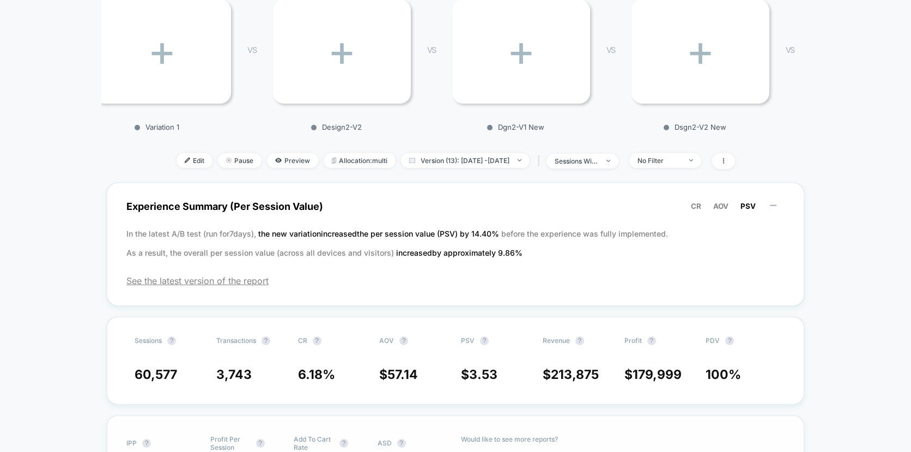
scroll to position [156, 0]
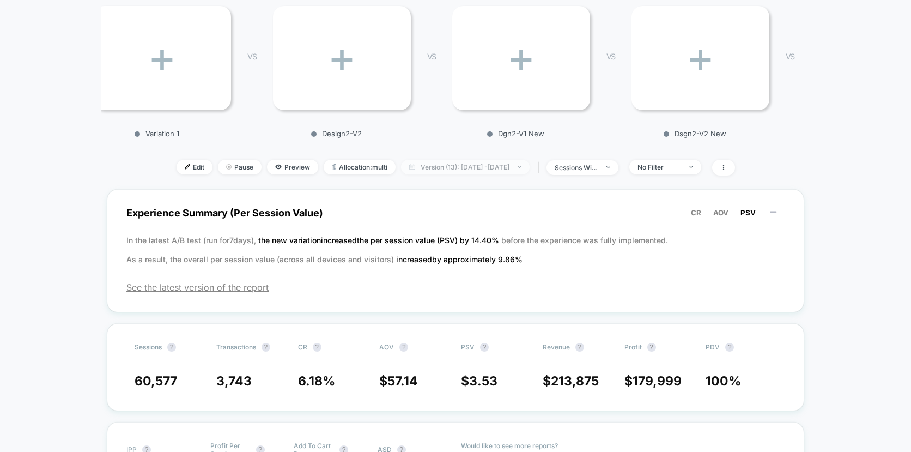
click at [463, 167] on span "Version (13): [DATE] - [DATE]" at bounding box center [465, 167] width 129 height 15
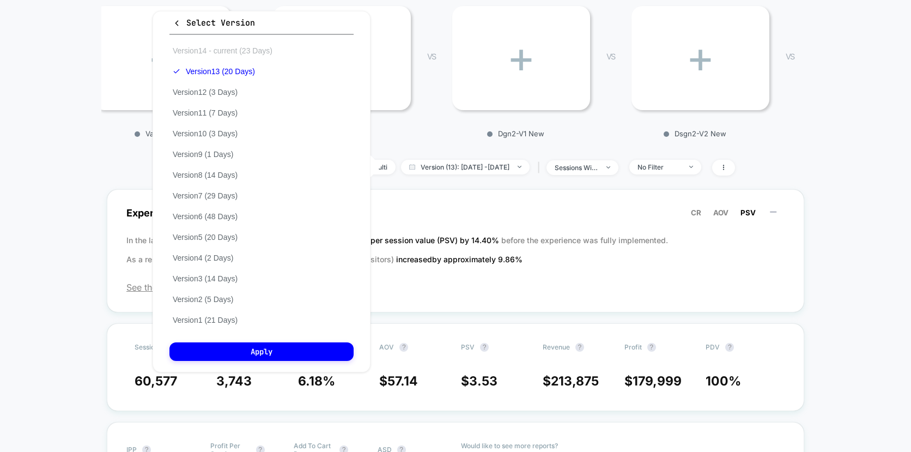
click at [234, 48] on button "Version 14 - current (23 Days)" at bounding box center [222, 51] width 106 height 10
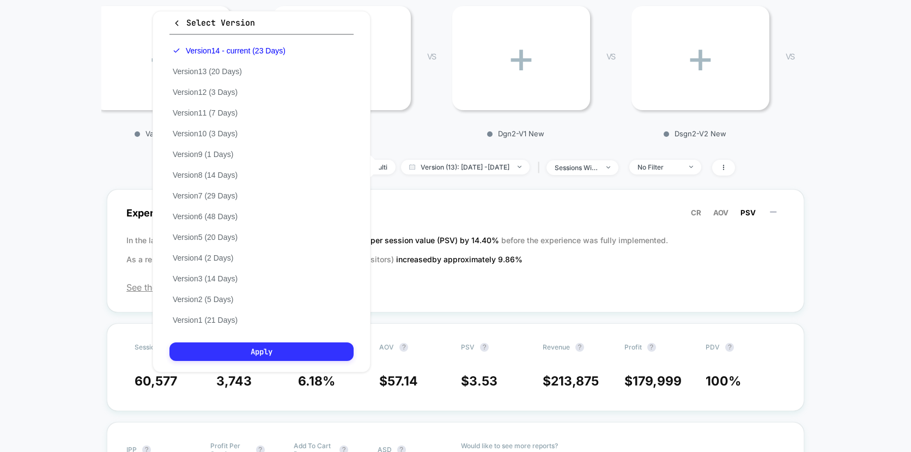
click at [235, 349] on button "Apply" at bounding box center [261, 351] width 184 height 19
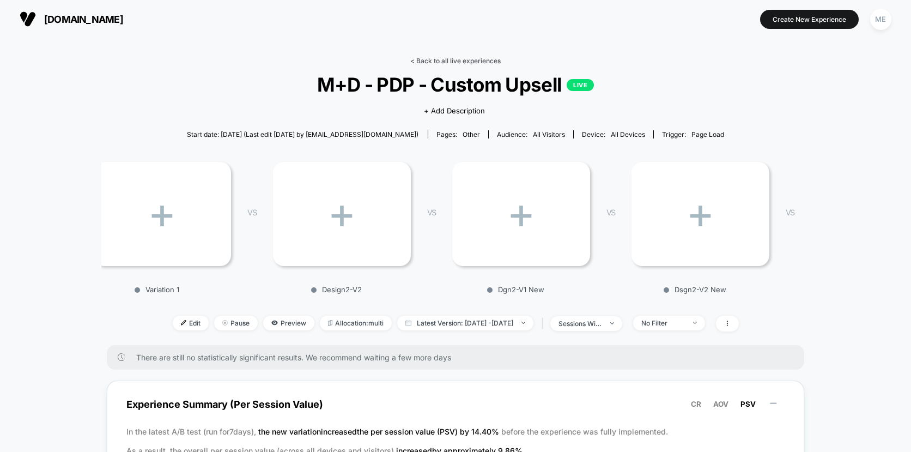
click at [435, 59] on link "< Back to all live experiences" at bounding box center [455, 61] width 90 height 8
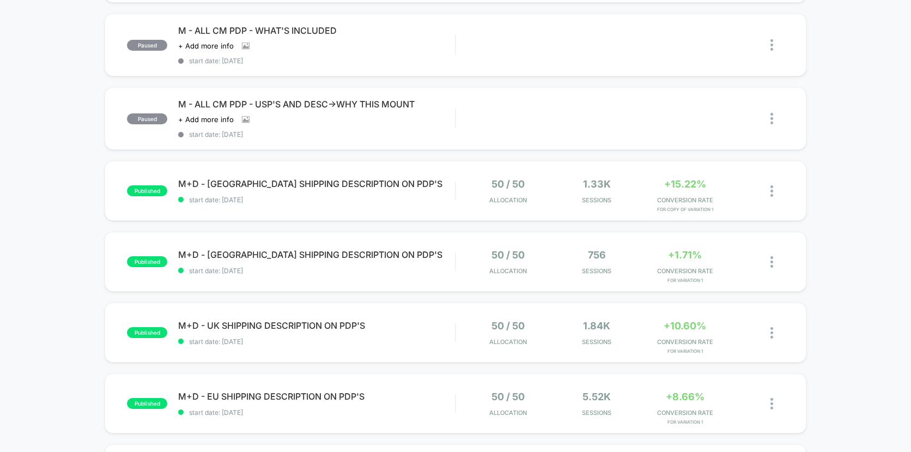
scroll to position [177, 0]
